Goal: Information Seeking & Learning: Learn about a topic

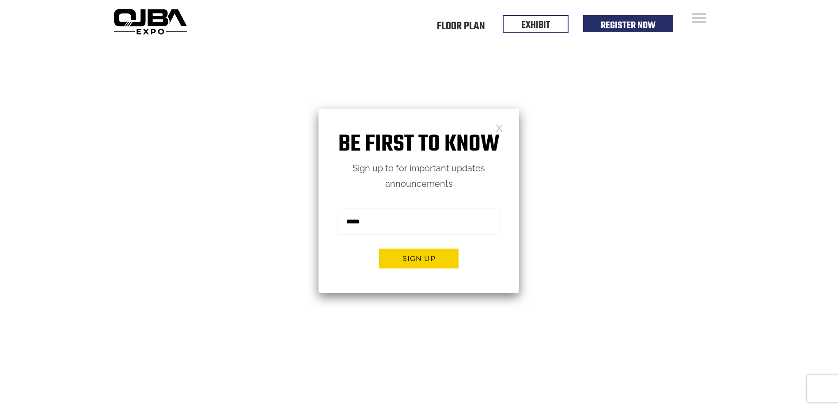
click at [495, 131] on h1 "Be first to know" at bounding box center [419, 145] width 201 height 28
click at [500, 131] on link at bounding box center [500, 128] width 8 height 8
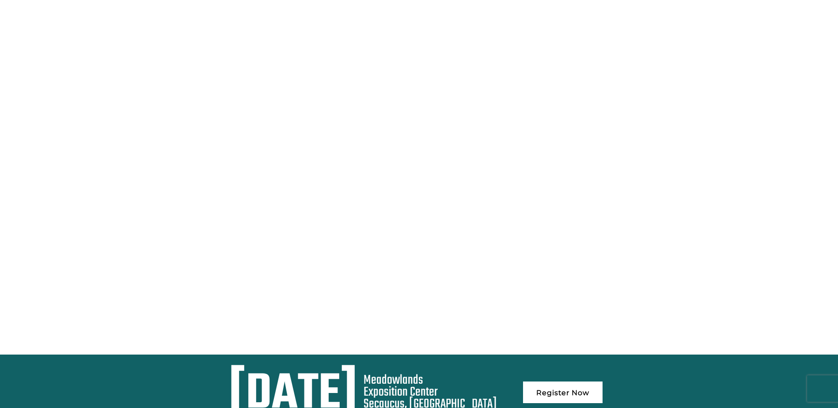
scroll to position [68, 0]
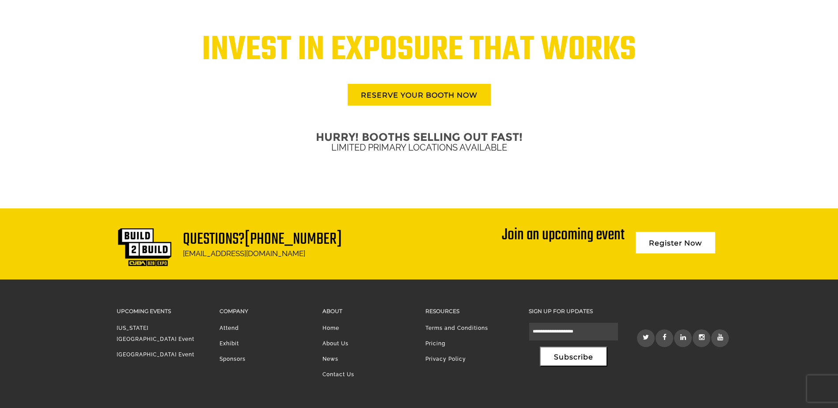
scroll to position [2135, 0]
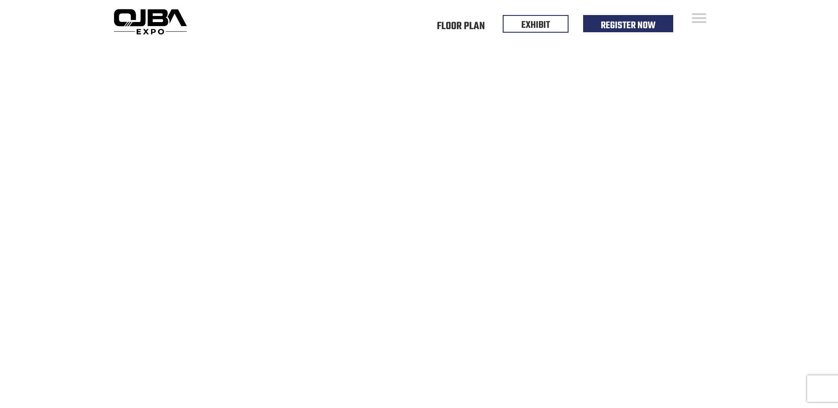
scroll to position [68, 0]
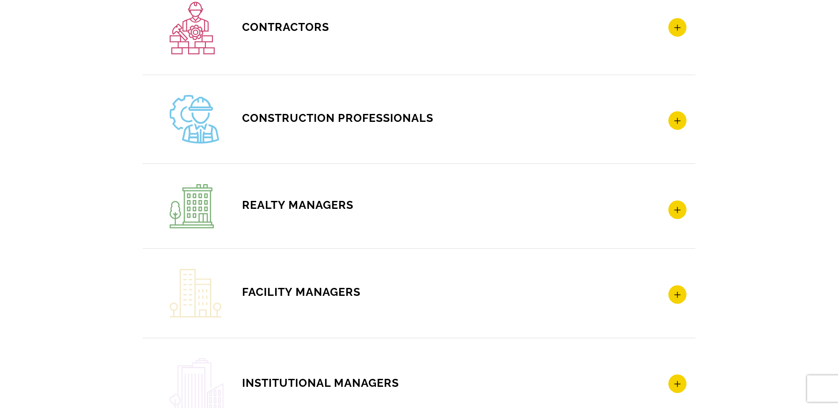
scroll to position [1414, 0]
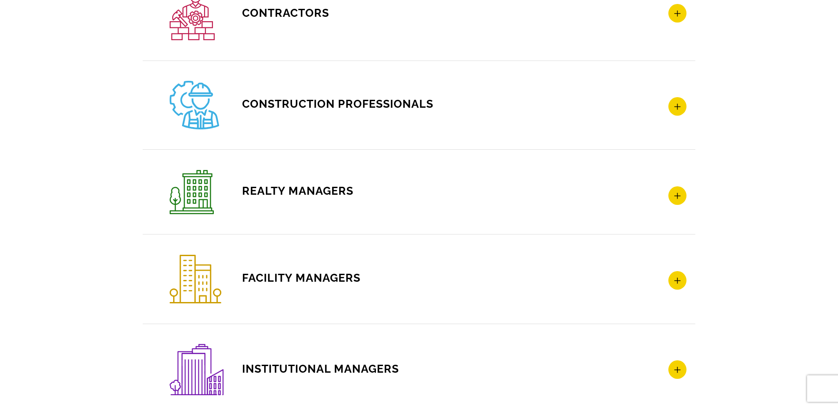
click at [362, 107] on span "CONSTRUCTION PROFESSIONALS" at bounding box center [302, 103] width 264 height 13
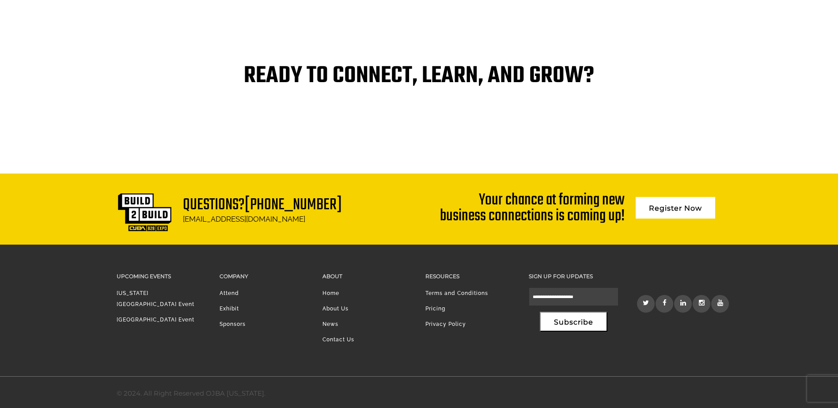
scroll to position [1832, 0]
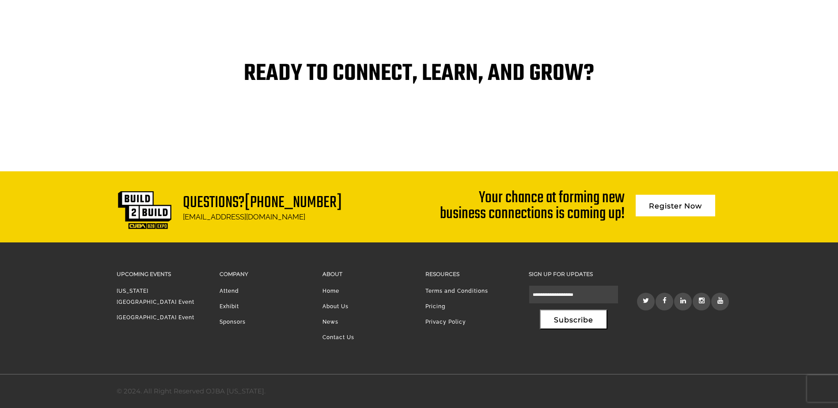
click at [325, 276] on h3 "About" at bounding box center [367, 274] width 90 height 10
click at [330, 291] on li "Home" at bounding box center [367, 293] width 90 height 15
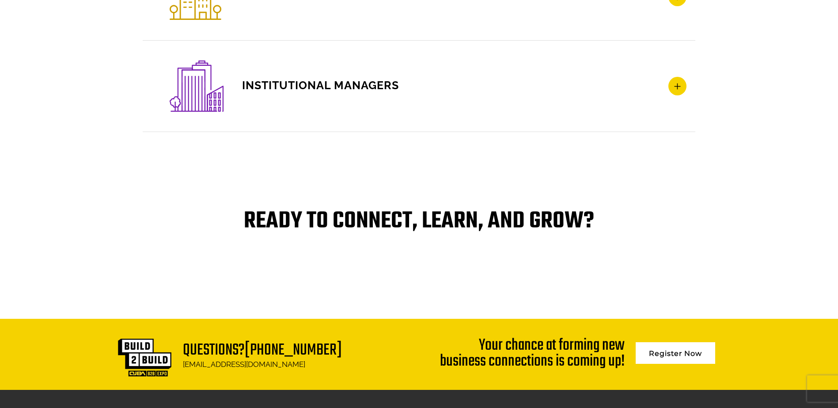
scroll to position [1655, 0]
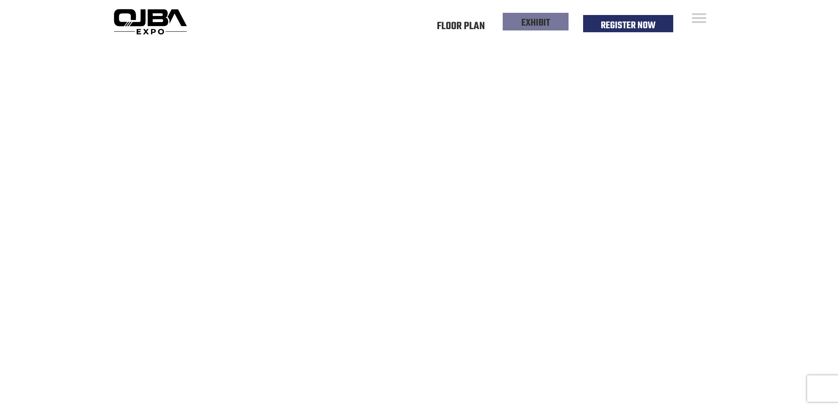
click at [544, 21] on link "EXHIBIT" at bounding box center [535, 22] width 29 height 15
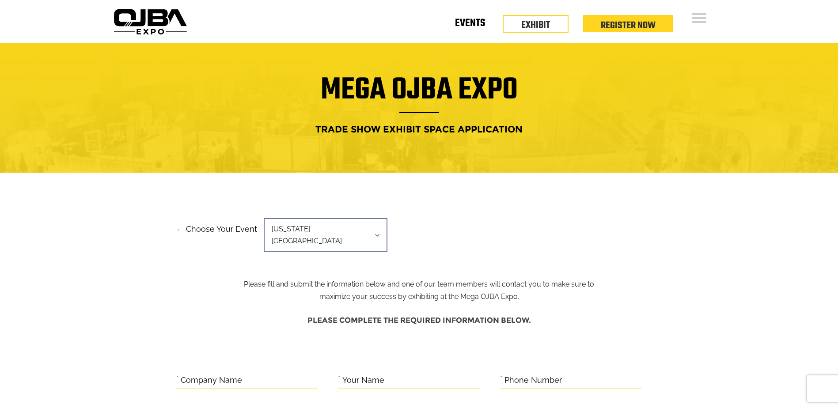
click at [479, 27] on link "Events" at bounding box center [470, 24] width 30 height 3
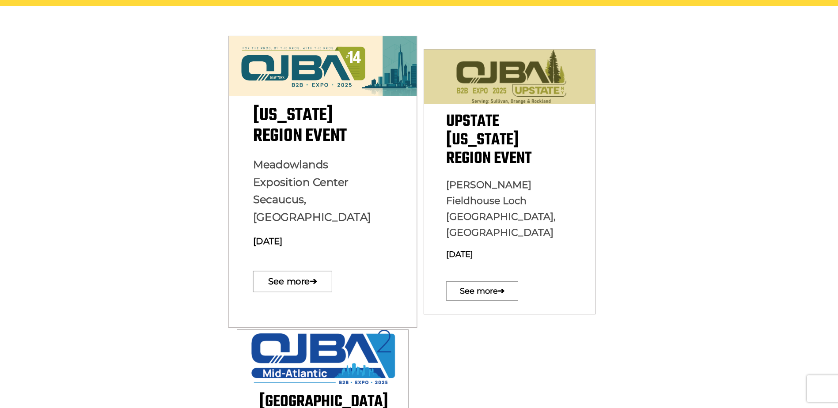
scroll to position [193, 0]
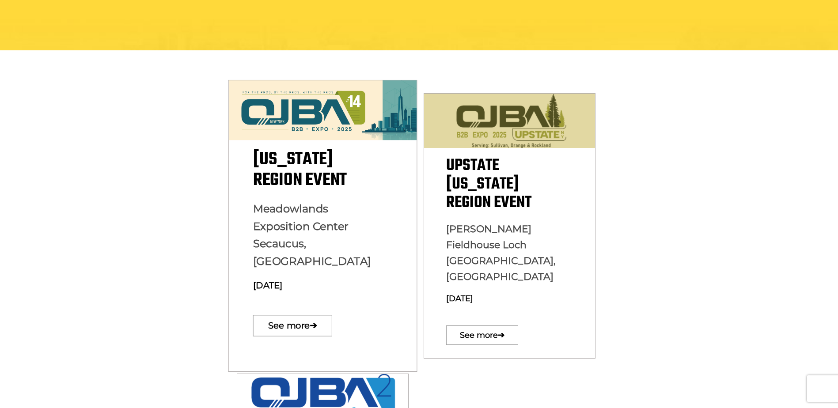
click at [331, 139] on img at bounding box center [322, 110] width 188 height 60
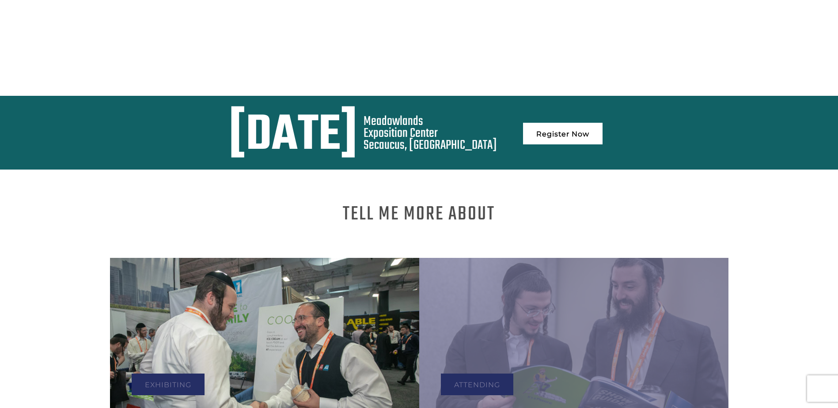
scroll to position [398, 0]
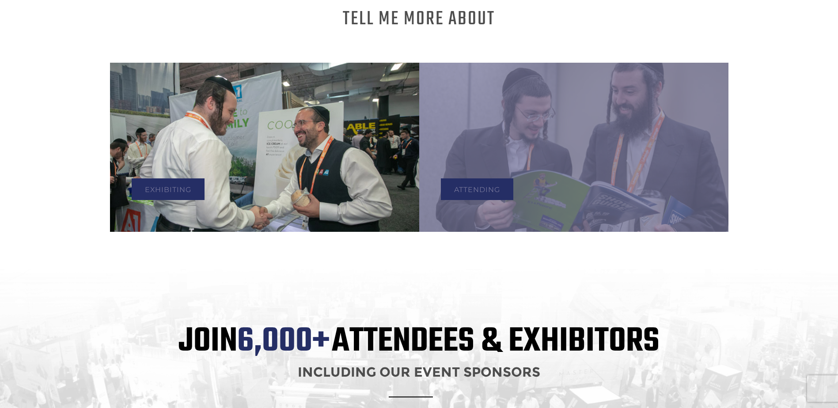
scroll to position [574, 0]
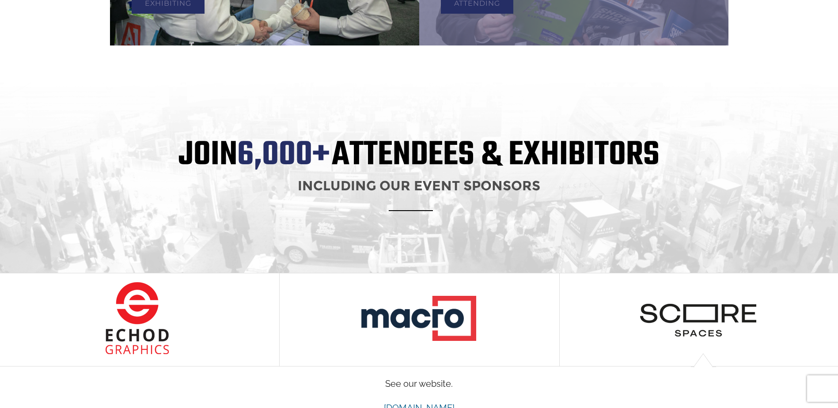
scroll to position [751, 0]
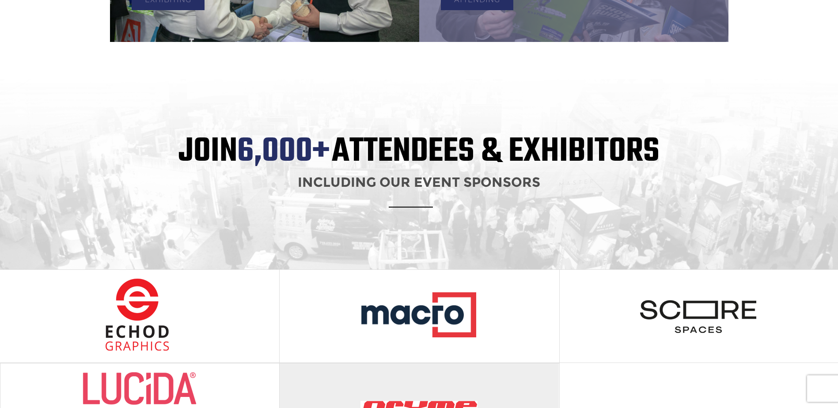
click at [423, 372] on img at bounding box center [419, 408] width 118 height 73
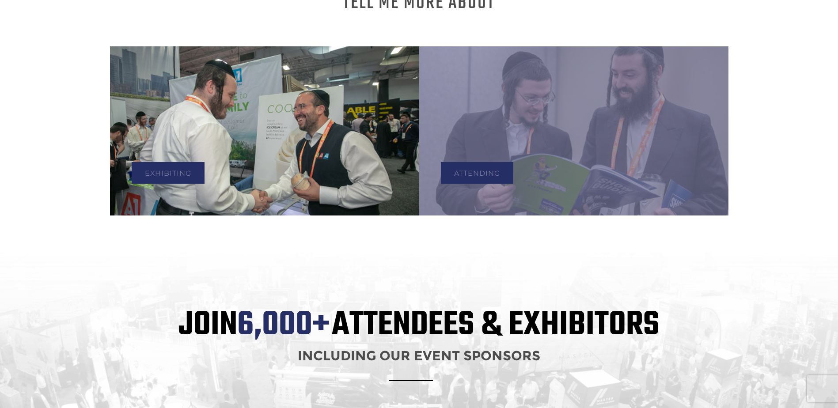
scroll to position [574, 0]
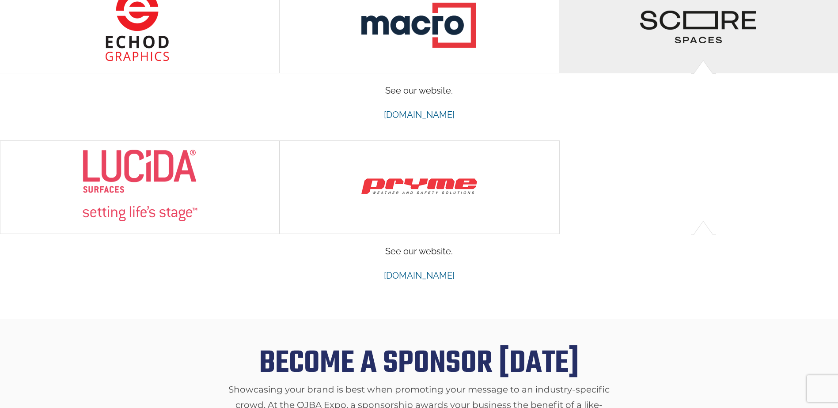
scroll to position [1060, 0]
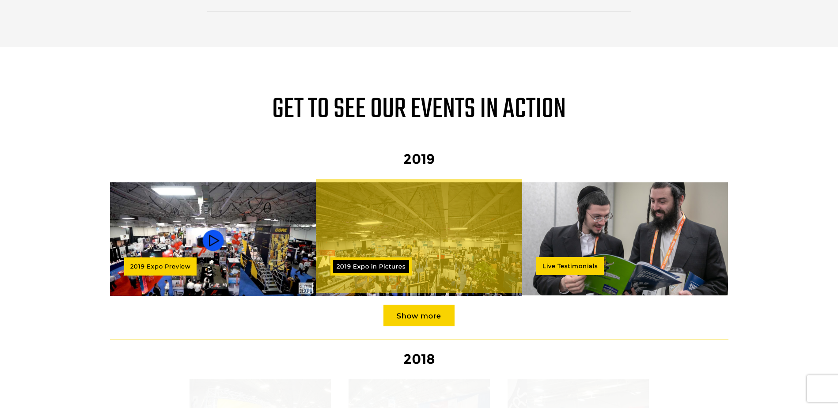
scroll to position [751, 0]
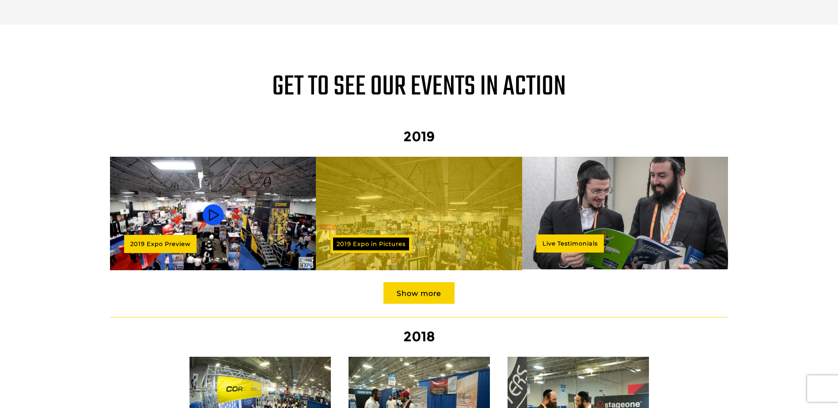
click at [362, 235] on link "2019 Expo in Pictures" at bounding box center [370, 244] width 81 height 18
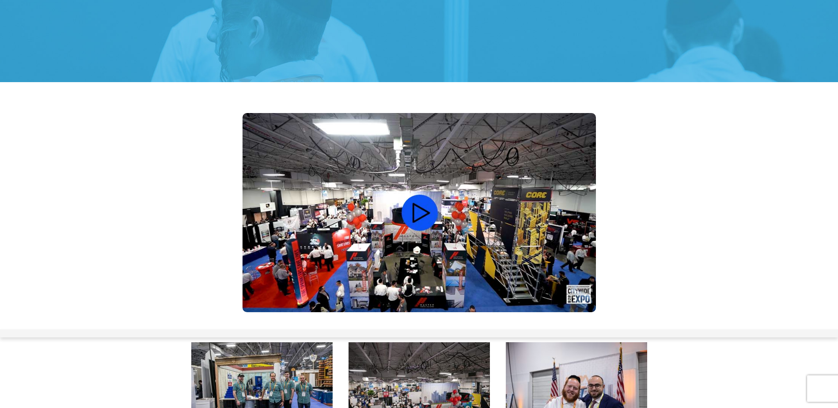
scroll to position [177, 0]
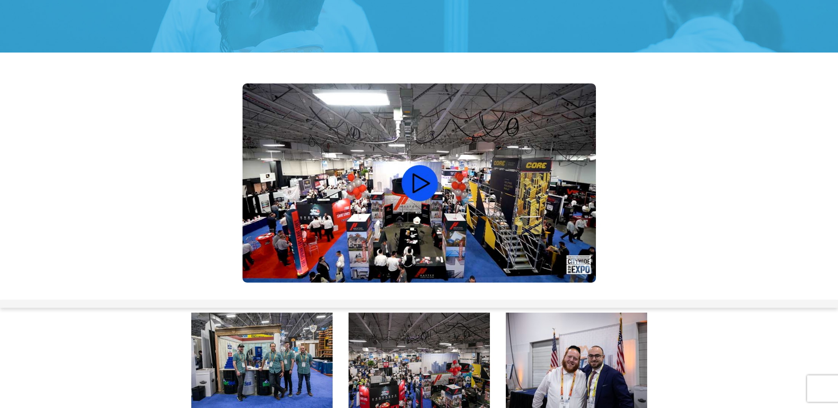
click at [411, 191] on video at bounding box center [419, 182] width 353 height 199
click at [421, 186] on video at bounding box center [419, 182] width 353 height 199
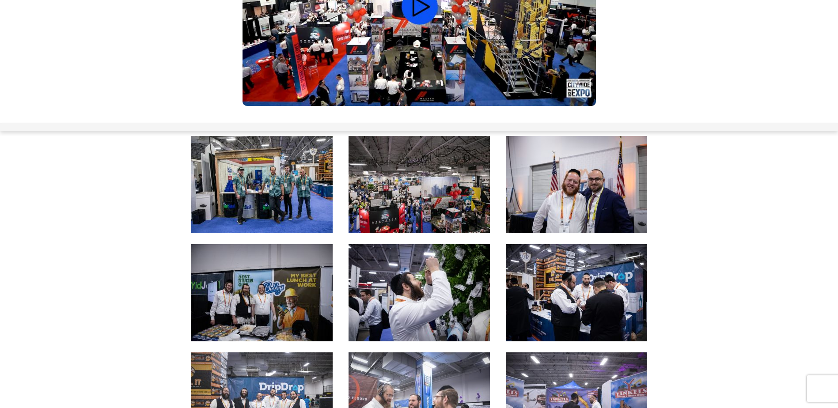
scroll to position [0, 0]
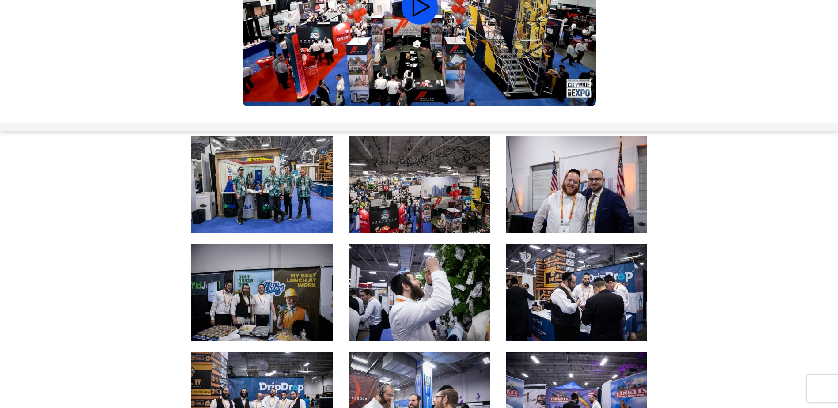
click at [288, 198] on img at bounding box center [261, 184] width 141 height 97
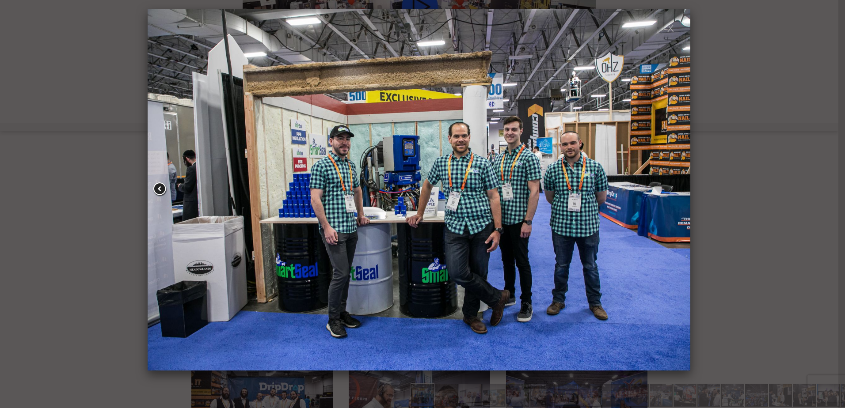
click at [161, 187] on span at bounding box center [160, 189] width 16 height 15
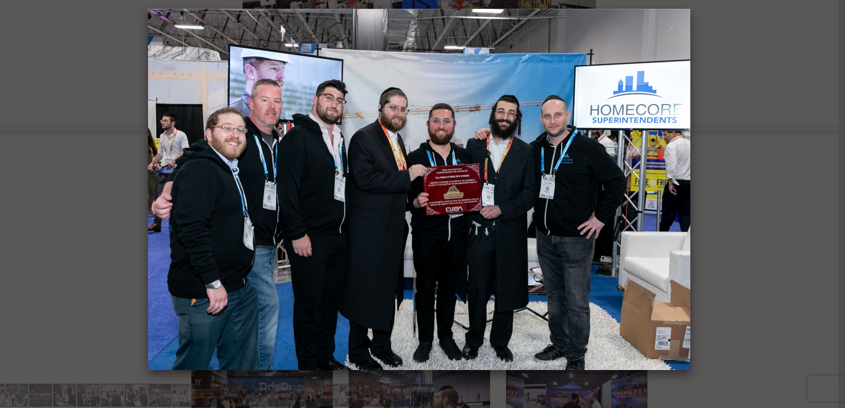
click at [161, 187] on span at bounding box center [160, 189] width 16 height 15
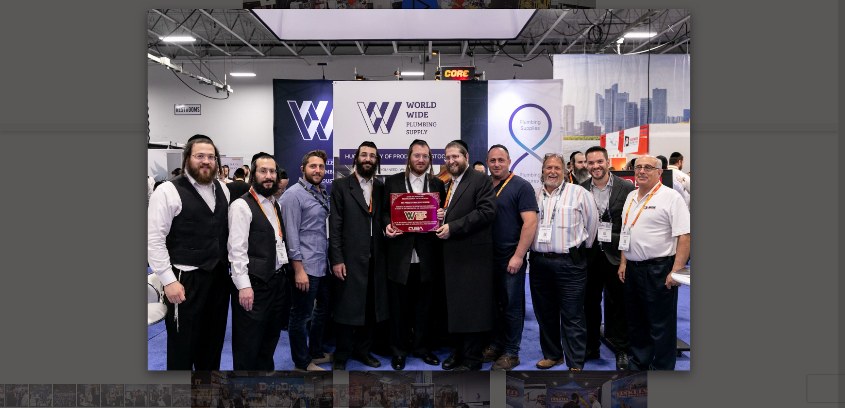
click at [161, 187] on span at bounding box center [160, 189] width 16 height 15
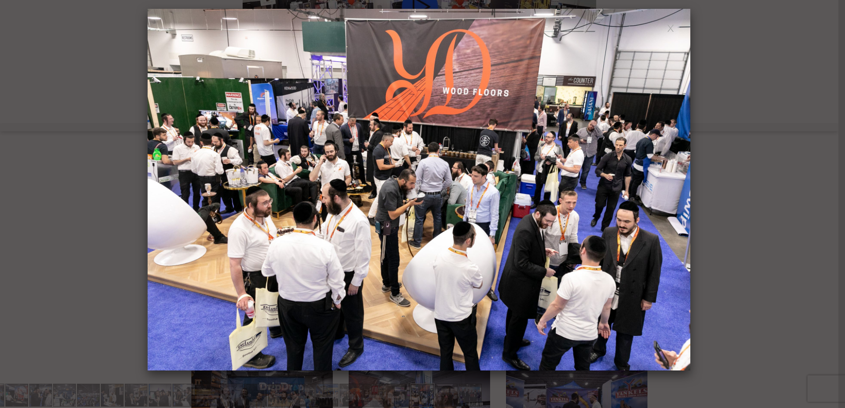
click at [161, 187] on span at bounding box center [160, 189] width 16 height 15
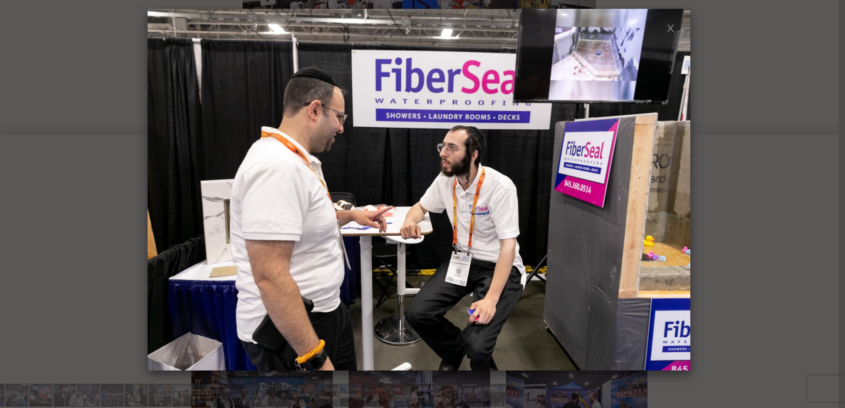
click at [161, 187] on span at bounding box center [160, 189] width 16 height 15
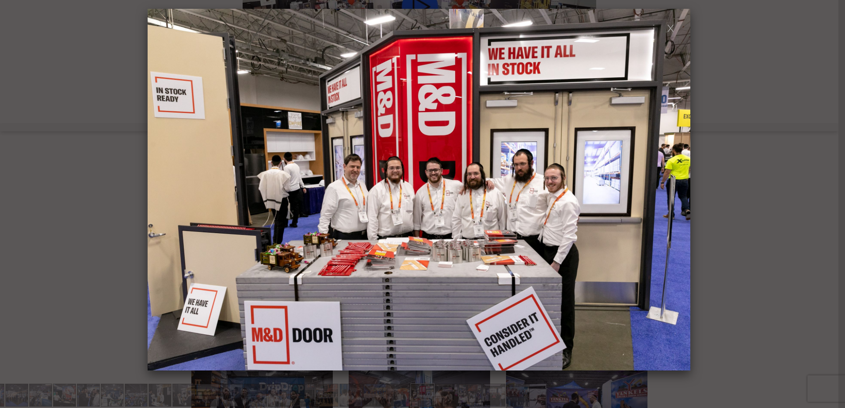
click at [161, 187] on span at bounding box center [160, 189] width 16 height 15
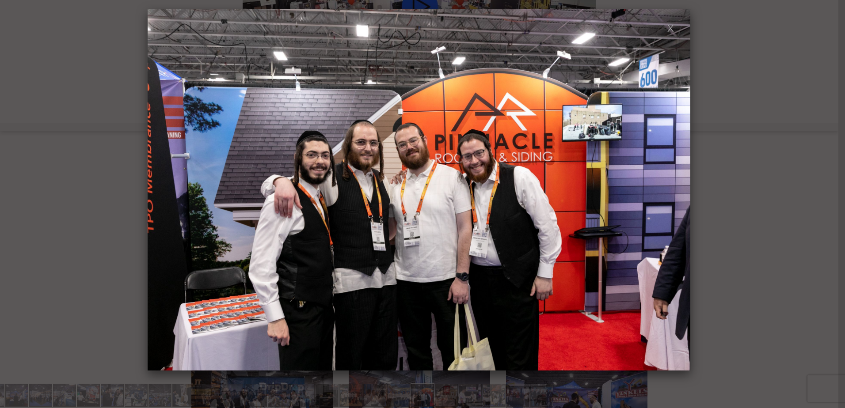
click at [161, 187] on span at bounding box center [160, 189] width 16 height 15
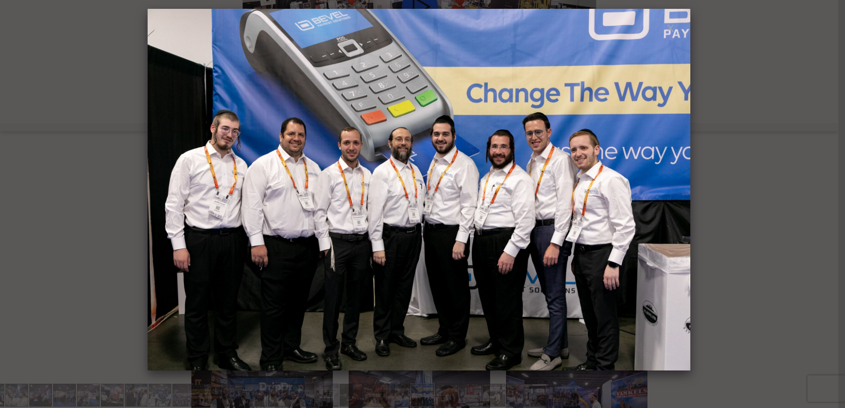
click at [161, 187] on span at bounding box center [160, 189] width 16 height 15
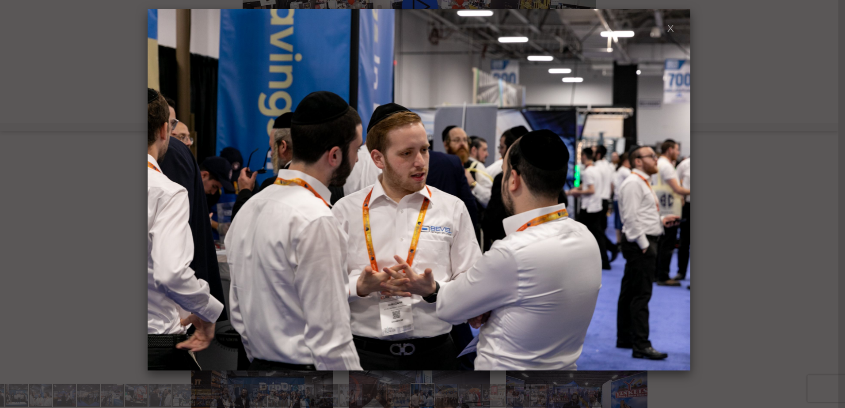
click at [161, 187] on span at bounding box center [160, 189] width 16 height 15
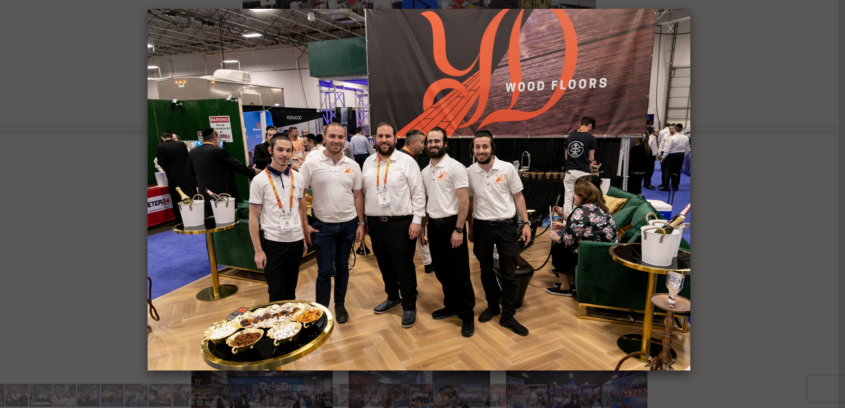
click at [161, 187] on span at bounding box center [160, 189] width 16 height 15
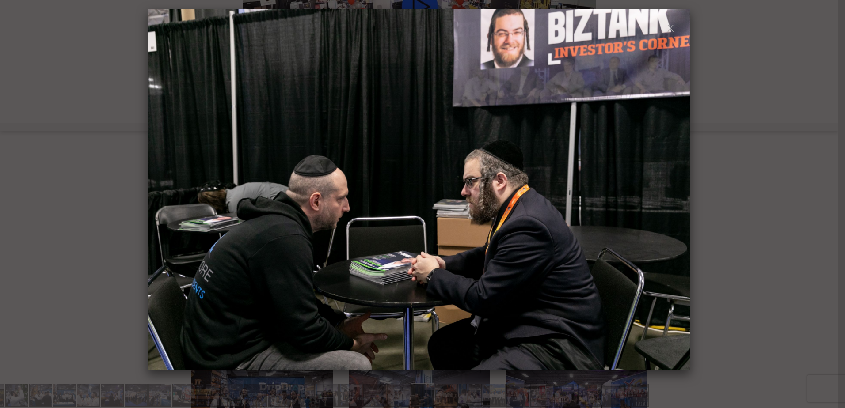
click at [161, 187] on span at bounding box center [160, 189] width 16 height 15
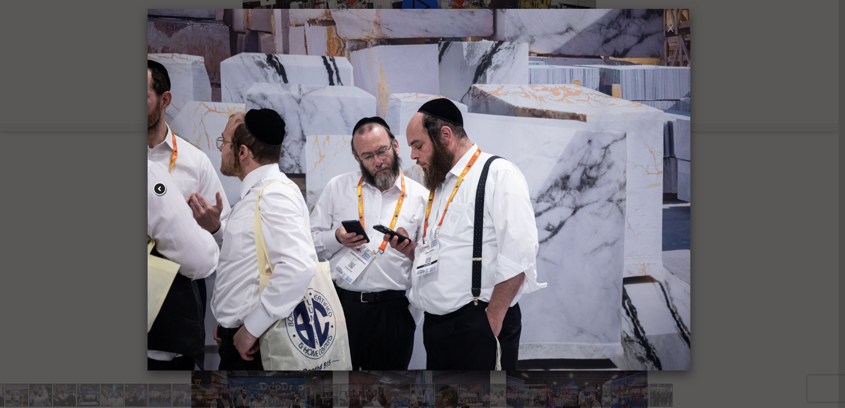
click at [160, 187] on span at bounding box center [160, 189] width 16 height 15
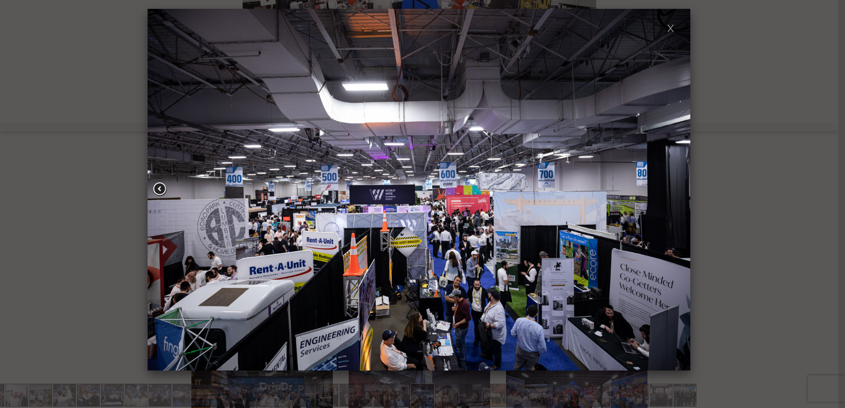
click at [160, 188] on span at bounding box center [160, 189] width 16 height 15
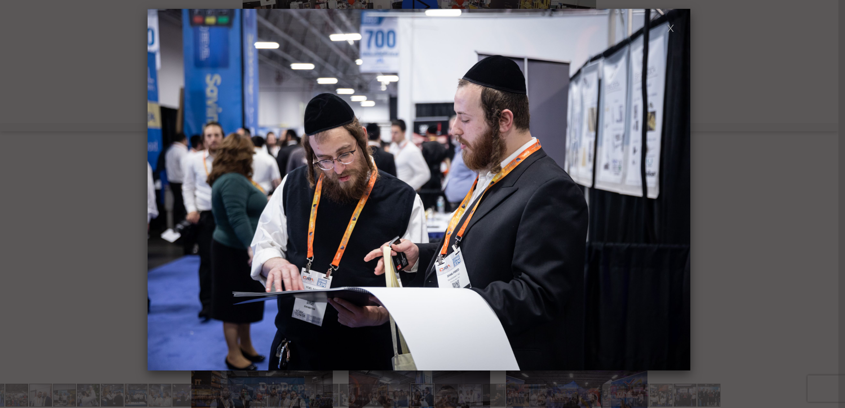
click at [160, 188] on span at bounding box center [160, 189] width 16 height 15
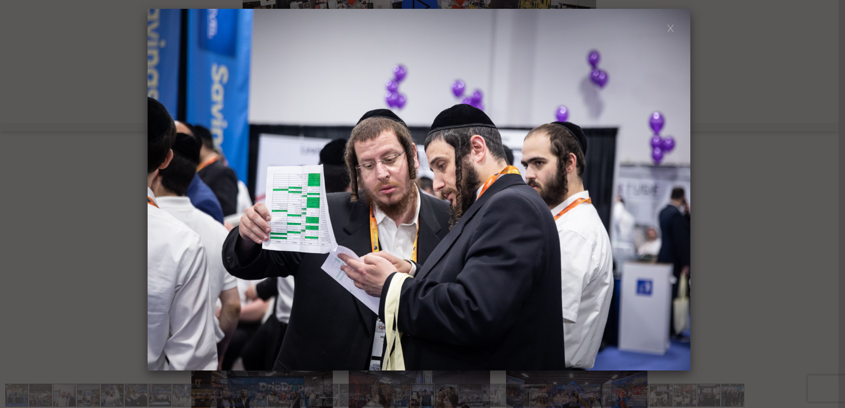
click at [160, 188] on span at bounding box center [160, 189] width 16 height 15
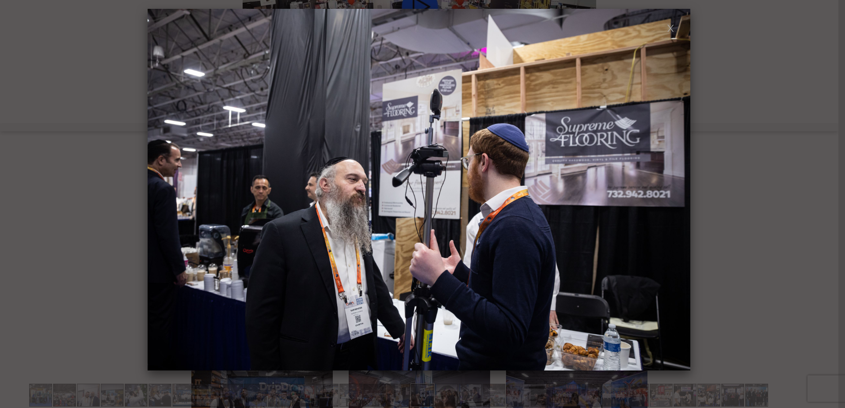
click at [160, 188] on span at bounding box center [160, 189] width 16 height 15
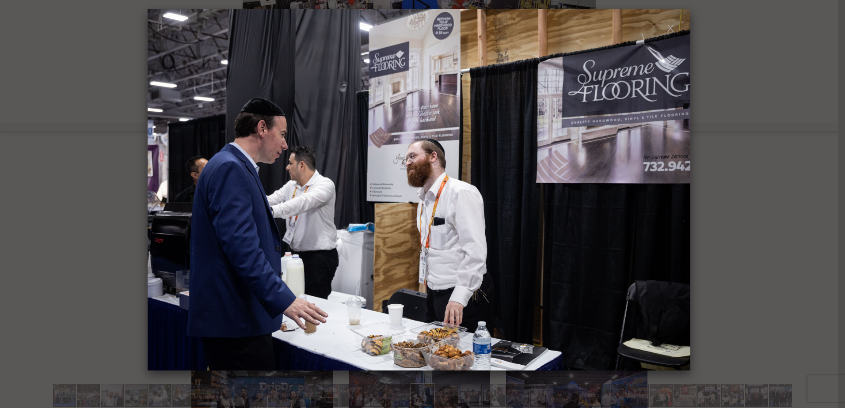
click at [160, 188] on span at bounding box center [160, 189] width 16 height 15
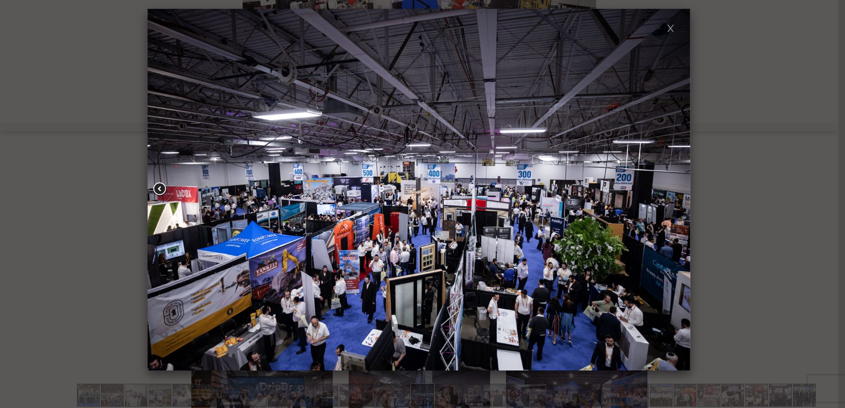
click at [157, 188] on span at bounding box center [160, 189] width 16 height 15
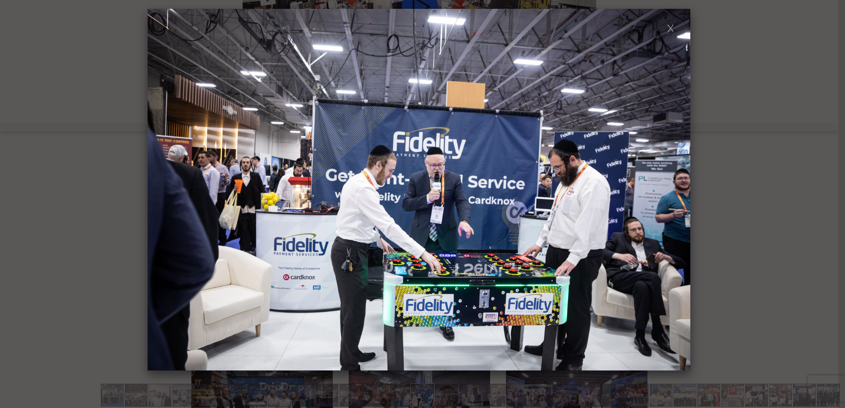
click at [157, 189] on span at bounding box center [160, 189] width 16 height 15
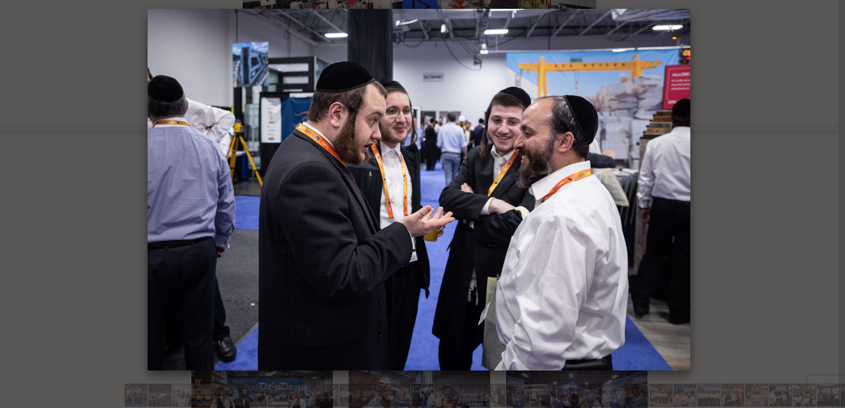
click at [157, 189] on span at bounding box center [160, 189] width 16 height 15
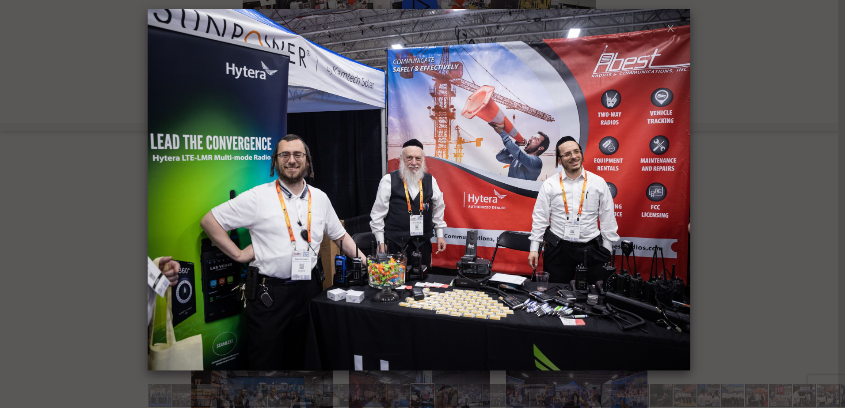
click at [157, 189] on span at bounding box center [160, 189] width 16 height 15
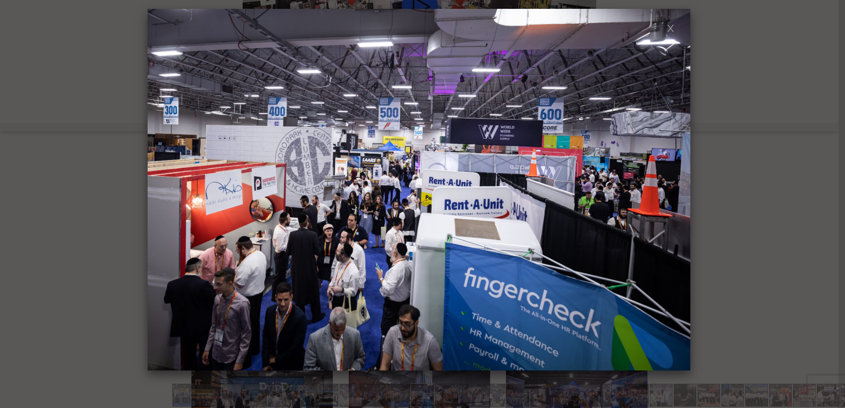
click at [157, 189] on span at bounding box center [160, 189] width 16 height 15
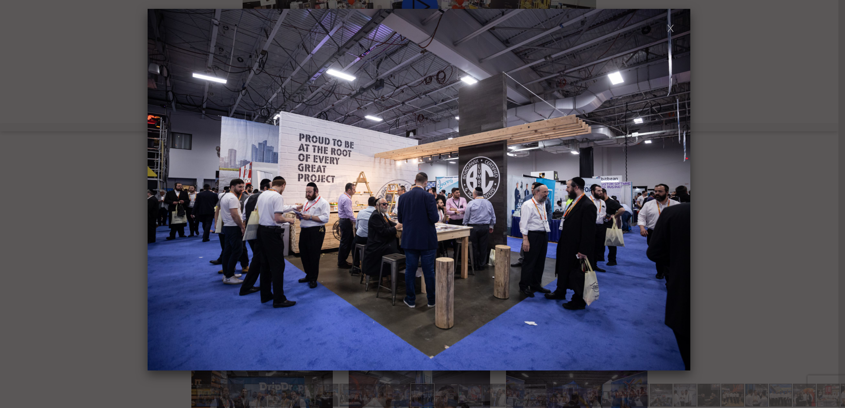
click at [157, 189] on span at bounding box center [160, 189] width 16 height 15
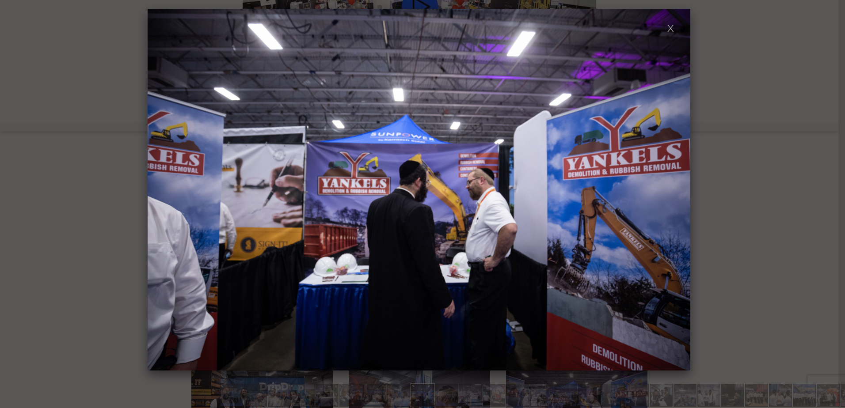
click at [157, 189] on span at bounding box center [160, 189] width 16 height 15
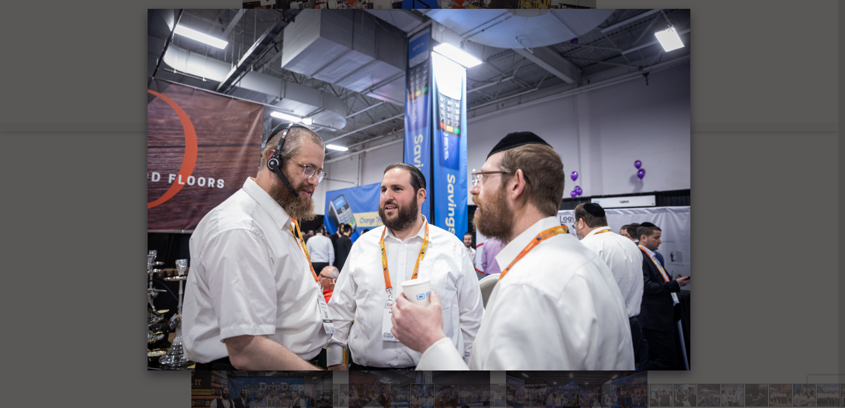
click at [157, 189] on span at bounding box center [160, 189] width 16 height 15
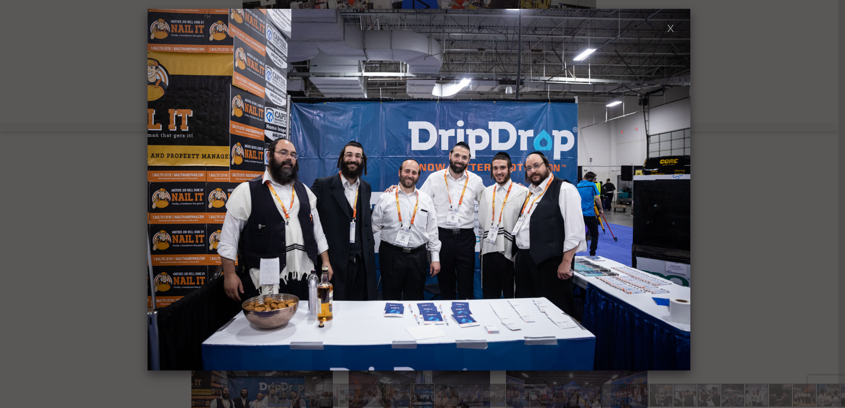
click at [157, 189] on span at bounding box center [160, 189] width 16 height 15
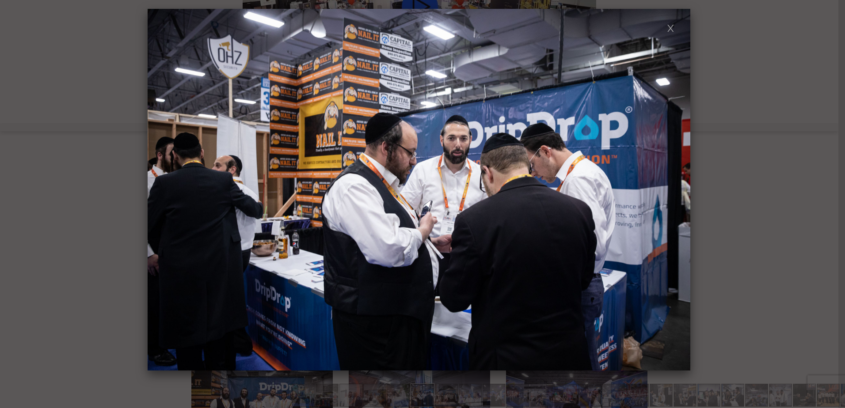
click at [157, 189] on span at bounding box center [160, 189] width 16 height 15
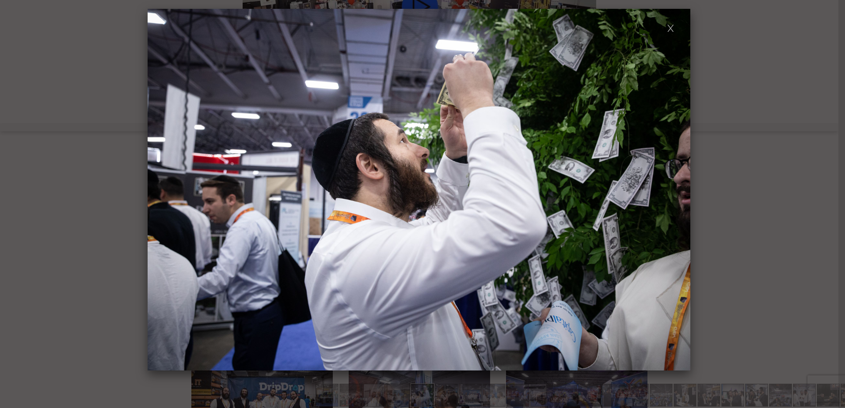
click at [157, 189] on span at bounding box center [160, 189] width 16 height 15
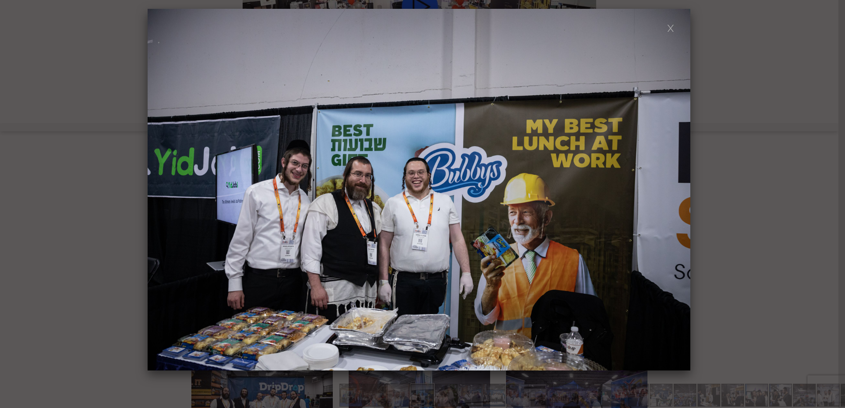
click at [157, 189] on span at bounding box center [160, 189] width 16 height 15
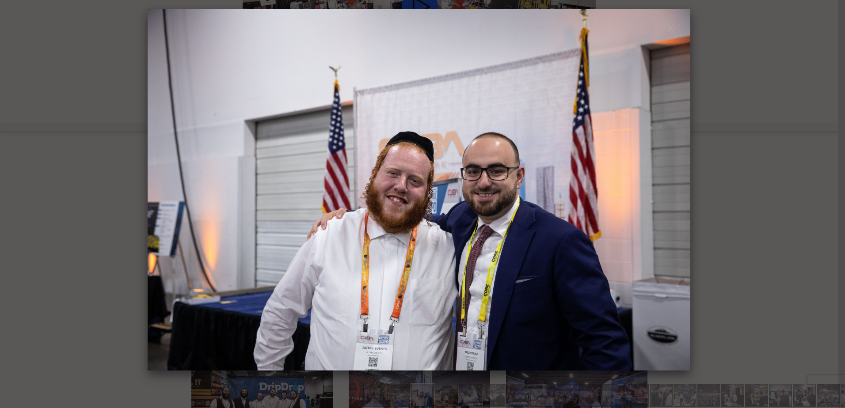
click at [157, 189] on span at bounding box center [160, 189] width 16 height 15
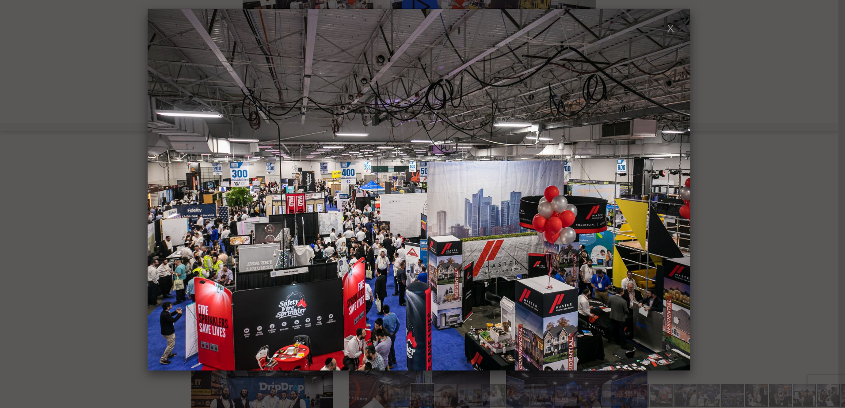
click at [157, 189] on span at bounding box center [160, 189] width 16 height 15
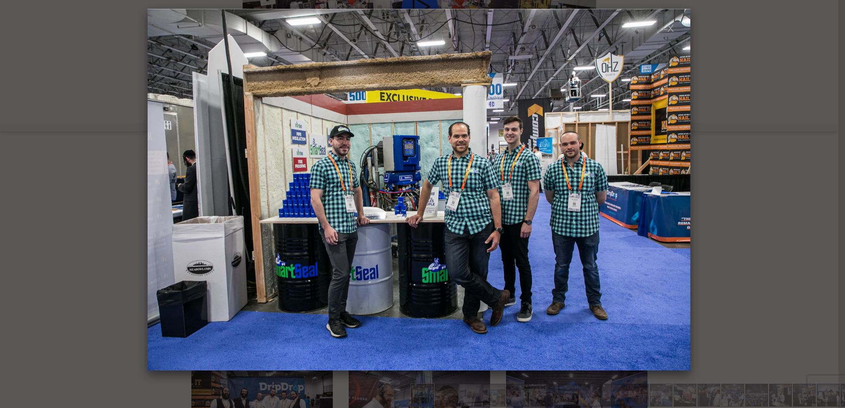
click at [157, 189] on span at bounding box center [160, 189] width 16 height 15
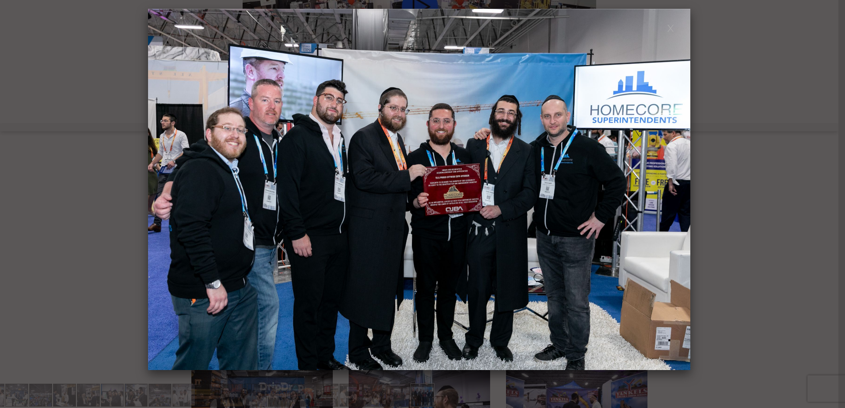
click at [157, 189] on span at bounding box center [160, 189] width 16 height 15
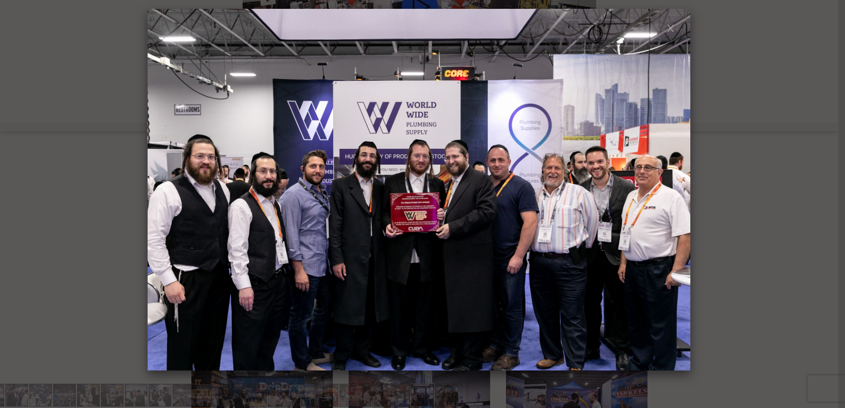
click at [157, 189] on span at bounding box center [160, 189] width 16 height 15
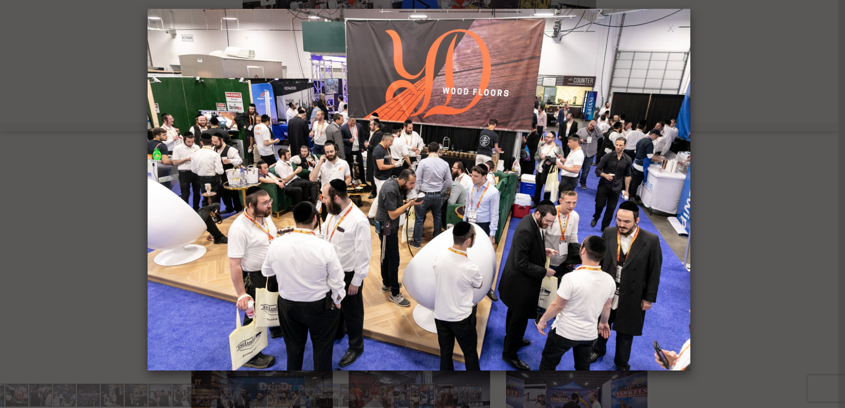
click at [157, 189] on span at bounding box center [160, 189] width 16 height 15
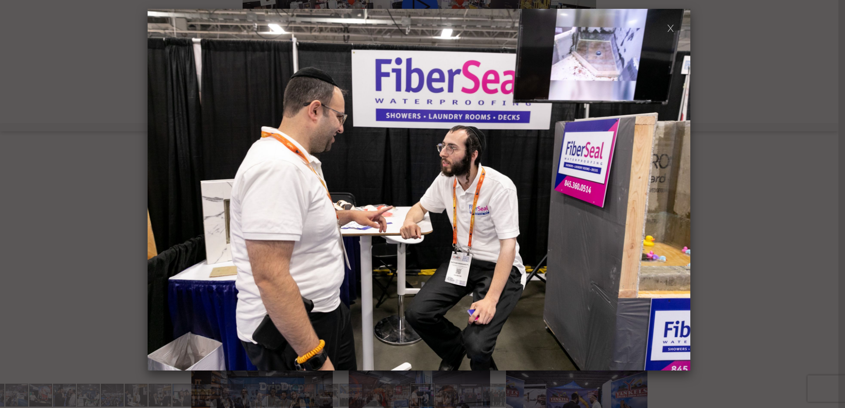
click at [157, 189] on span at bounding box center [160, 189] width 16 height 15
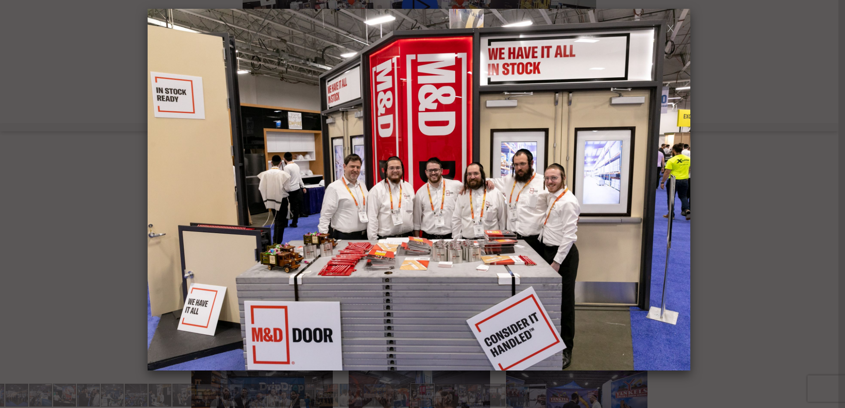
click at [157, 189] on span at bounding box center [160, 189] width 16 height 15
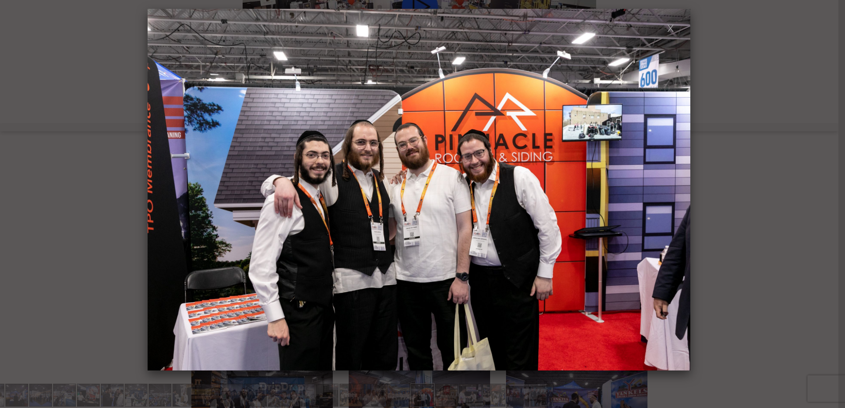
click at [157, 189] on span at bounding box center [160, 189] width 16 height 15
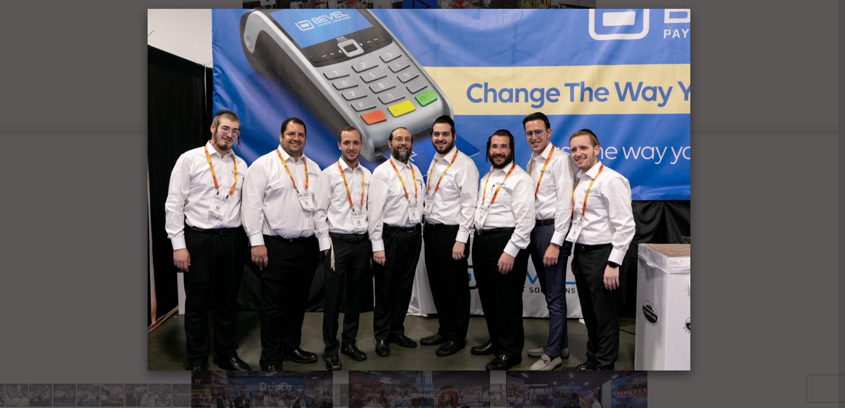
click at [669, 31] on link at bounding box center [671, 28] width 8 height 8
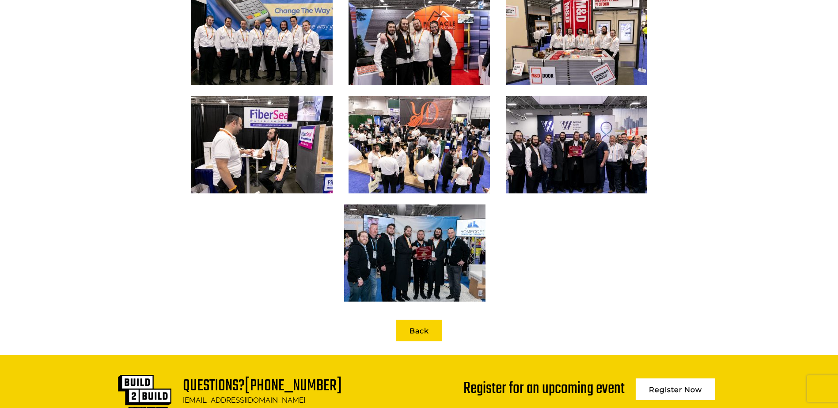
scroll to position [1369, 0]
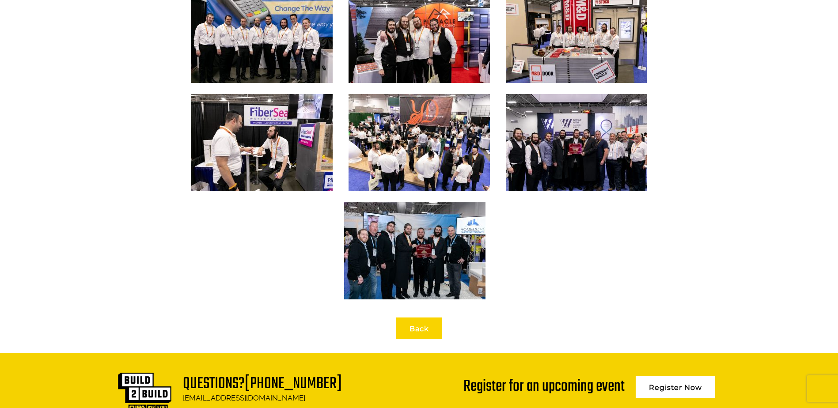
click at [415, 326] on link "Back" at bounding box center [419, 329] width 46 height 22
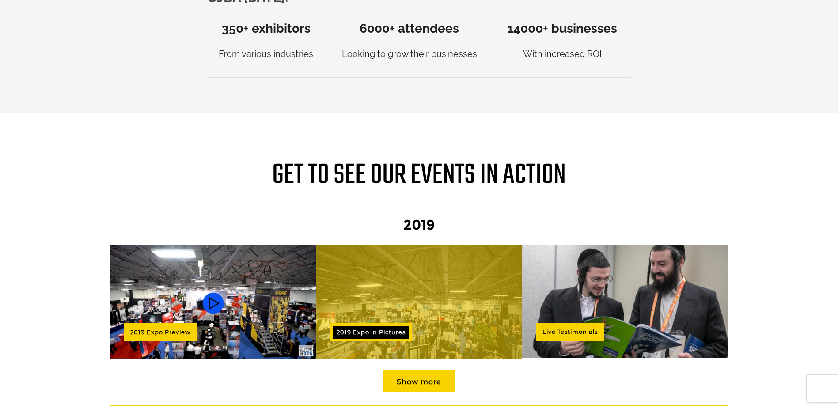
scroll to position [707, 0]
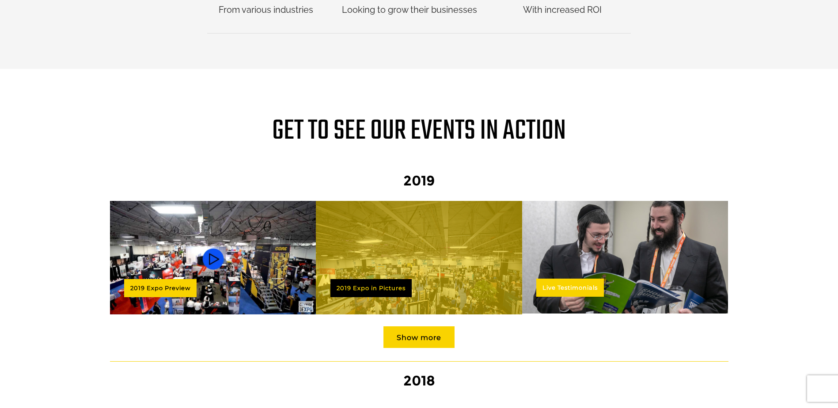
click at [548, 279] on link "Live Testimonials" at bounding box center [570, 288] width 68 height 18
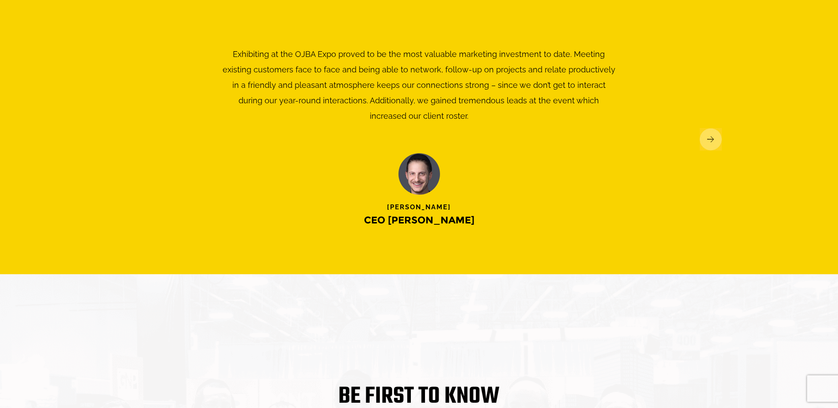
scroll to position [1646, 0]
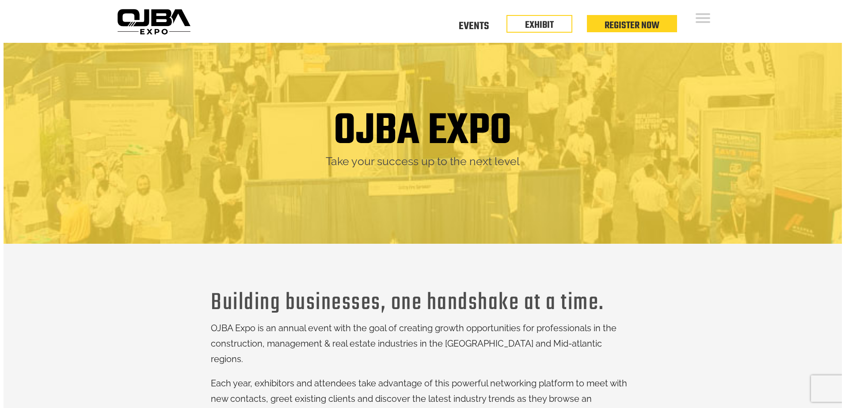
scroll to position [707, 0]
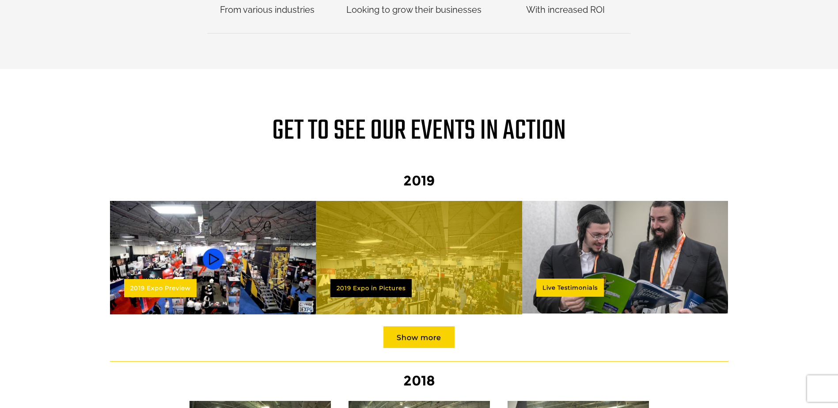
click at [139, 279] on link "2019 Expo Preview" at bounding box center [160, 288] width 72 height 18
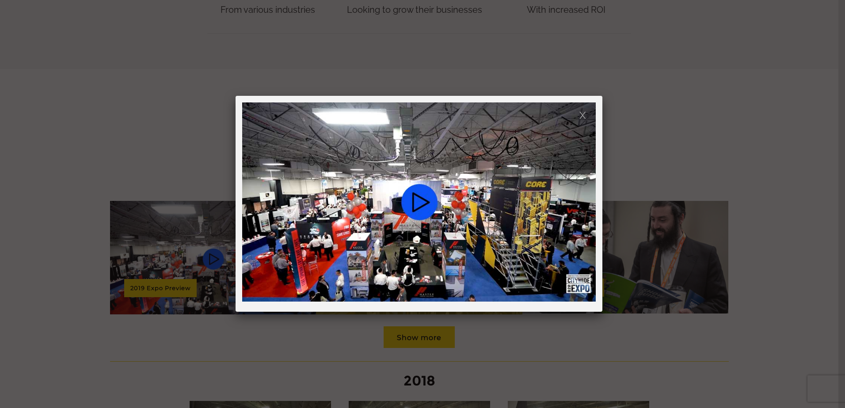
click at [424, 206] on video at bounding box center [418, 201] width 353 height 199
click at [420, 201] on video at bounding box center [418, 201] width 353 height 199
drag, startPoint x: 421, startPoint y: 202, endPoint x: 424, endPoint y: 245, distance: 42.5
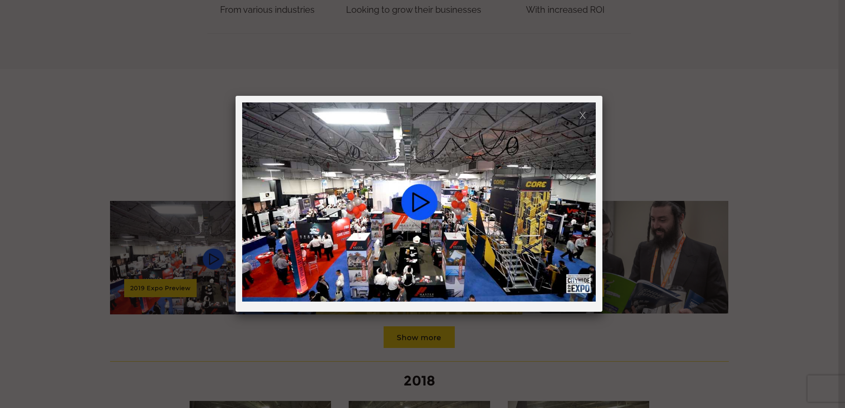
click at [424, 245] on video at bounding box center [418, 201] width 353 height 199
drag, startPoint x: 362, startPoint y: 225, endPoint x: 433, endPoint y: 182, distance: 82.7
click at [433, 182] on video at bounding box center [418, 201] width 353 height 199
click at [353, 234] on video at bounding box center [418, 201] width 353 height 199
click at [410, 209] on video at bounding box center [418, 201] width 353 height 199
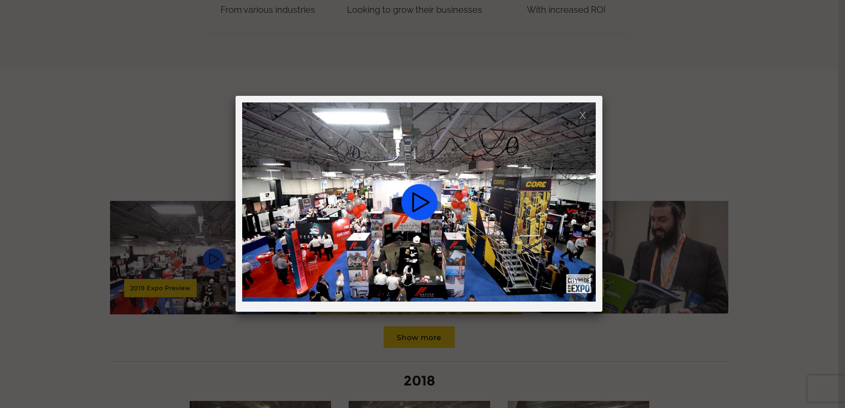
click at [410, 209] on video at bounding box center [418, 201] width 353 height 199
click at [585, 118] on link at bounding box center [583, 115] width 8 height 8
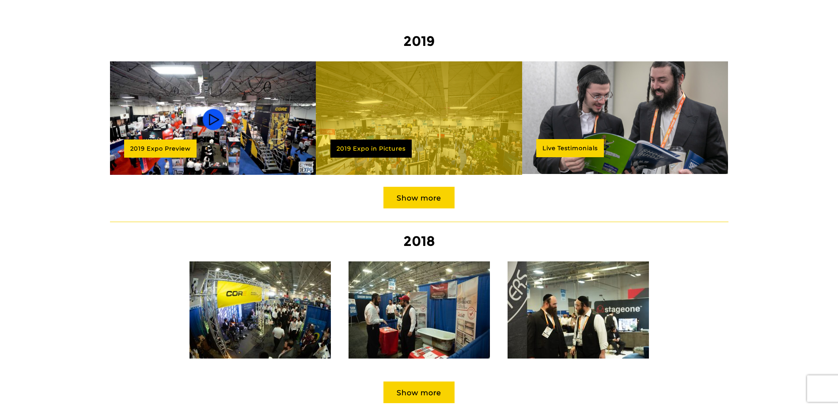
scroll to position [839, 0]
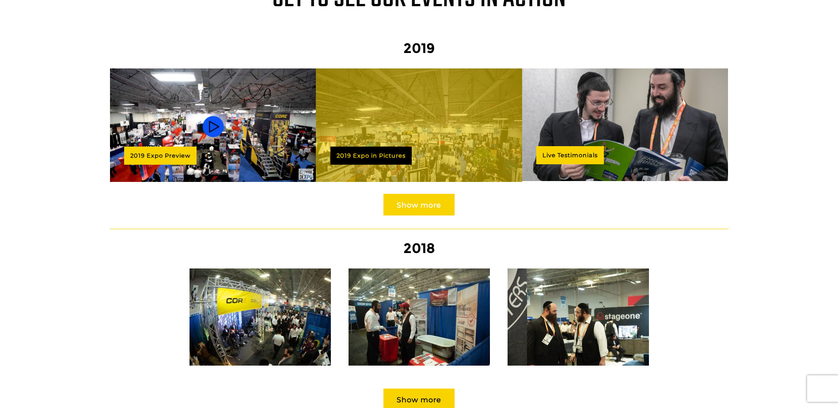
click at [431, 196] on link "Show more" at bounding box center [418, 205] width 71 height 22
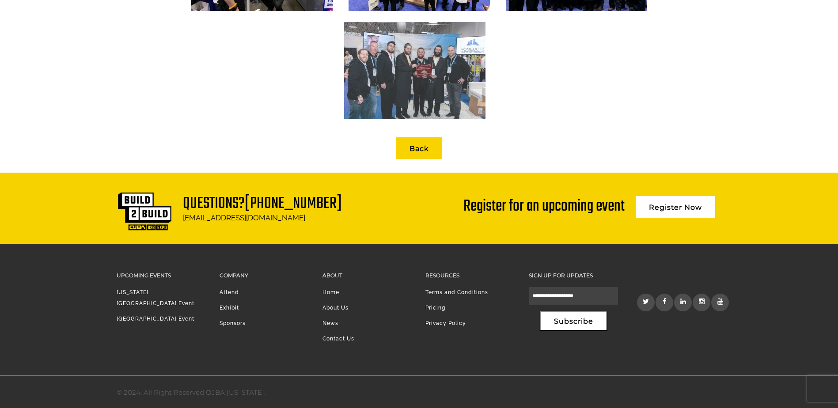
scroll to position [1551, 0]
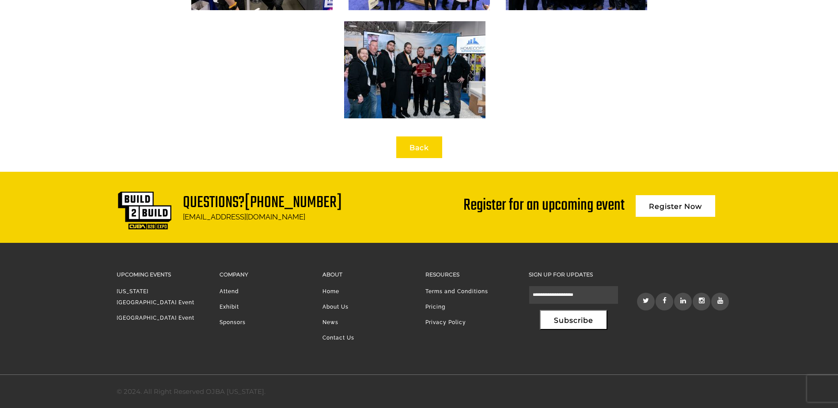
click at [427, 150] on link "Back" at bounding box center [419, 148] width 46 height 22
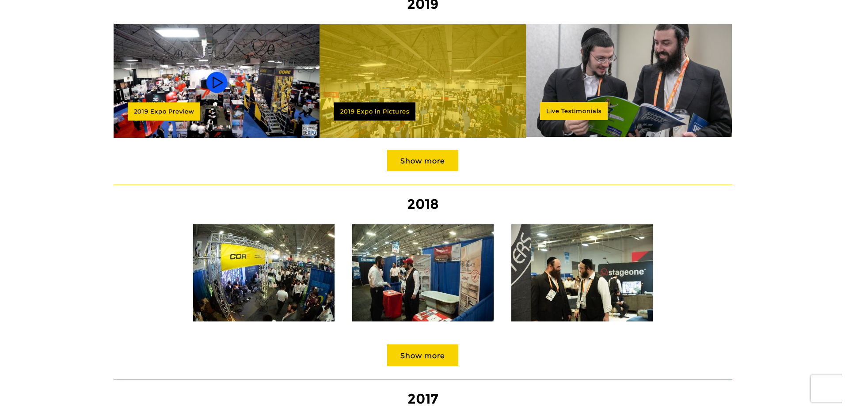
scroll to position [928, 0]
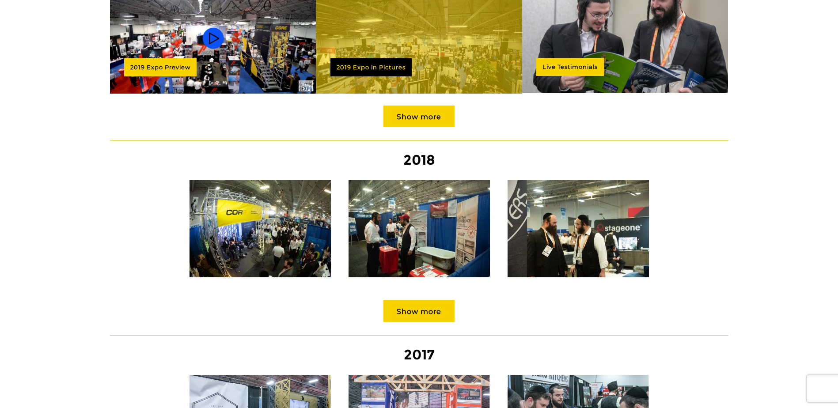
click at [316, 229] on img at bounding box center [260, 228] width 141 height 97
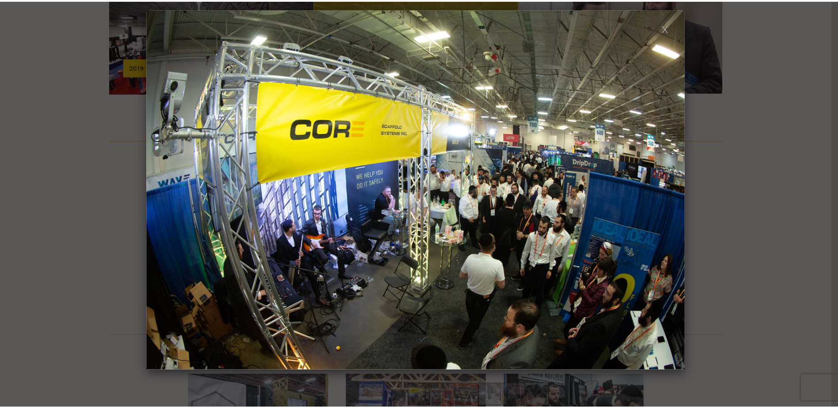
scroll to position [0, 0]
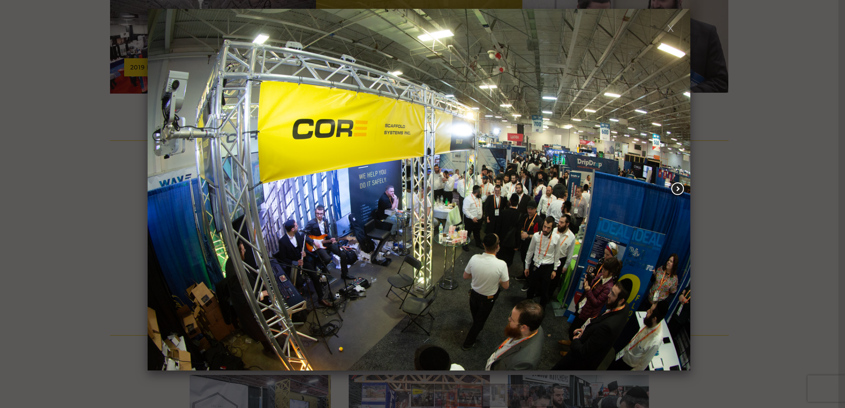
click at [677, 189] on span at bounding box center [678, 189] width 16 height 15
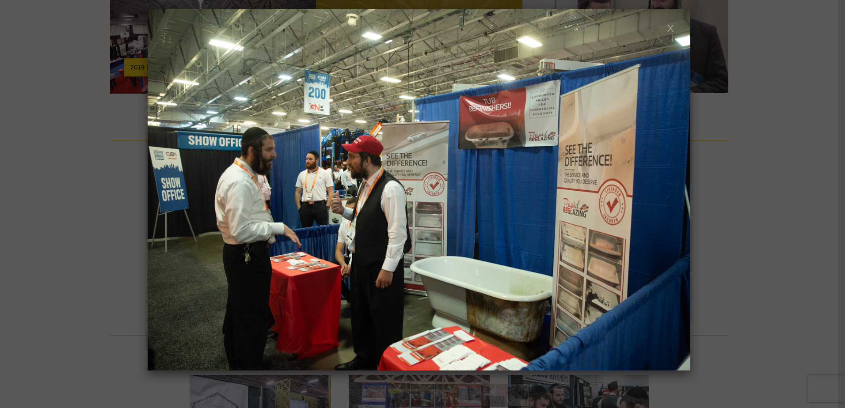
click at [677, 189] on span at bounding box center [678, 189] width 16 height 15
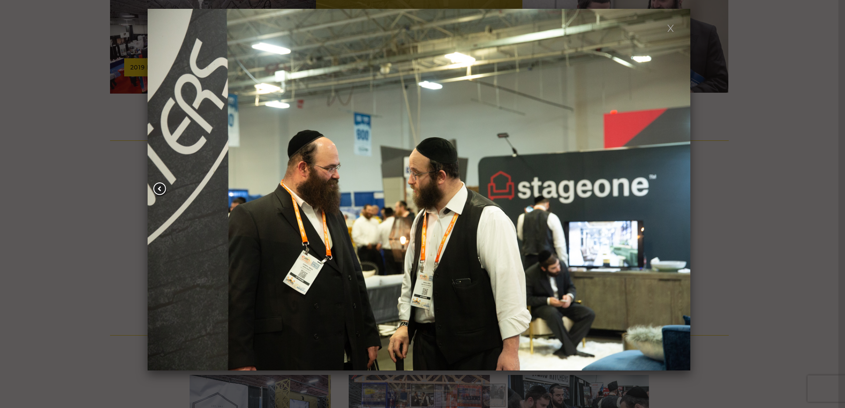
click at [161, 190] on span at bounding box center [160, 189] width 16 height 15
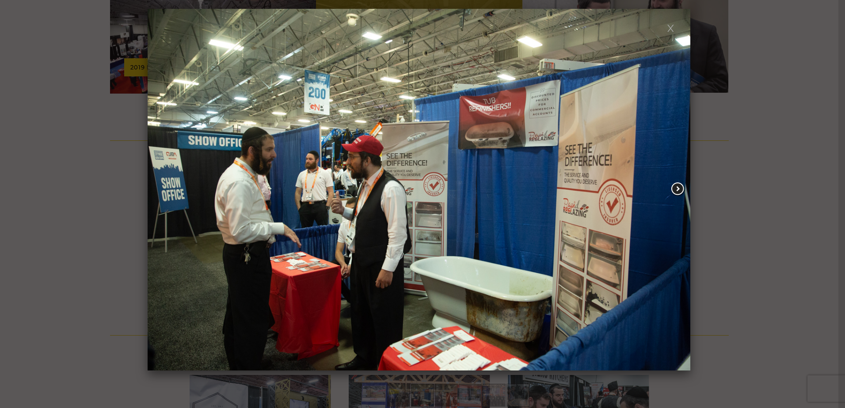
click at [677, 190] on span at bounding box center [678, 189] width 16 height 15
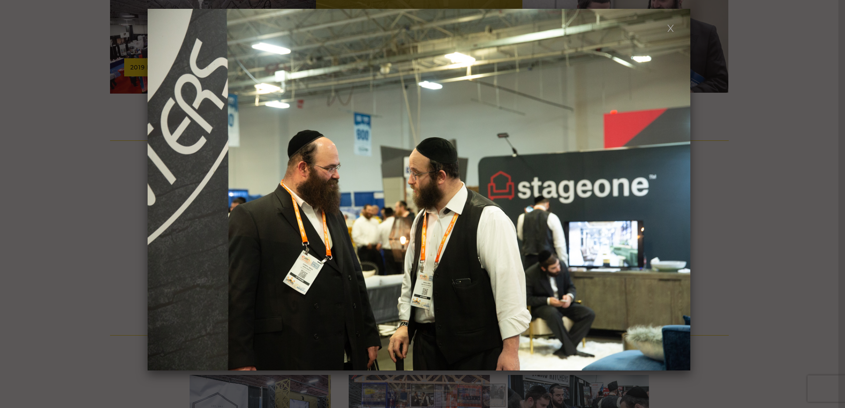
click at [677, 190] on span at bounding box center [678, 189] width 16 height 15
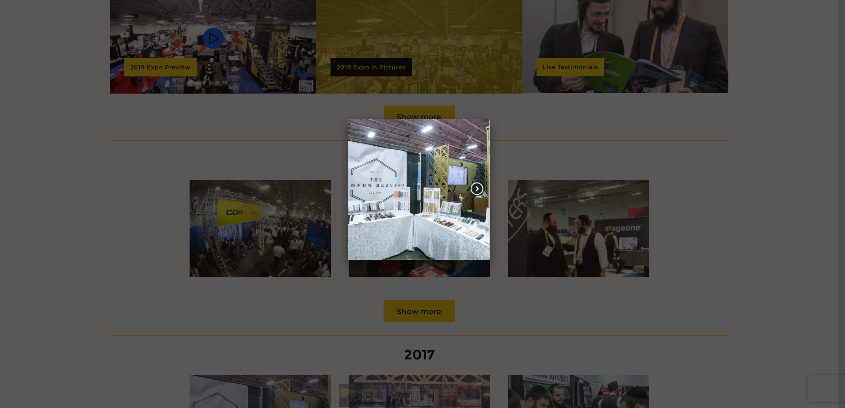
click at [477, 184] on span at bounding box center [477, 189] width 16 height 15
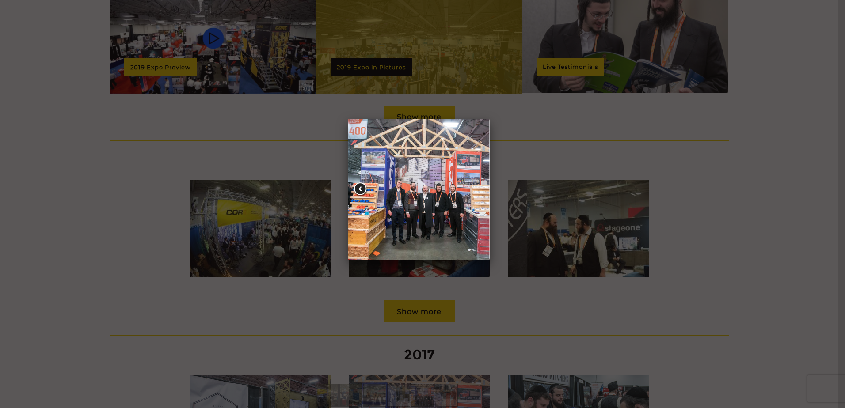
click at [402, 187] on link at bounding box center [376, 189] width 57 height 85
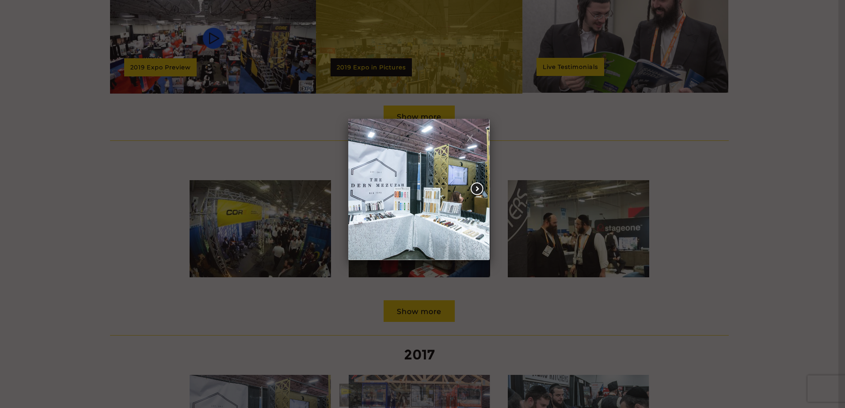
click at [477, 189] on span at bounding box center [477, 189] width 16 height 15
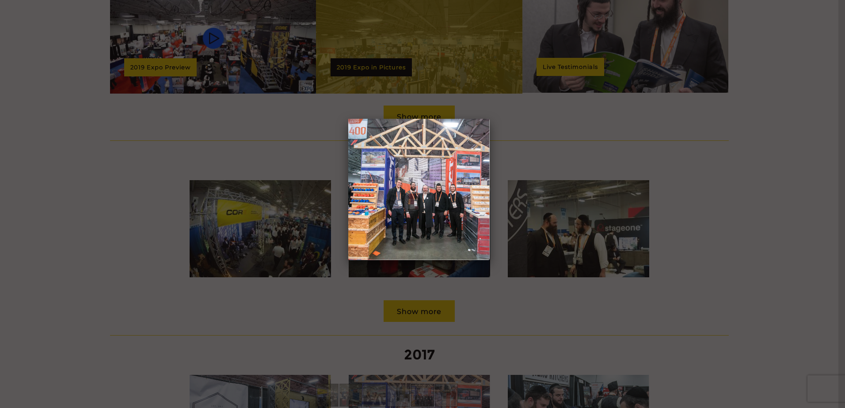
click at [477, 189] on span at bounding box center [477, 189] width 16 height 15
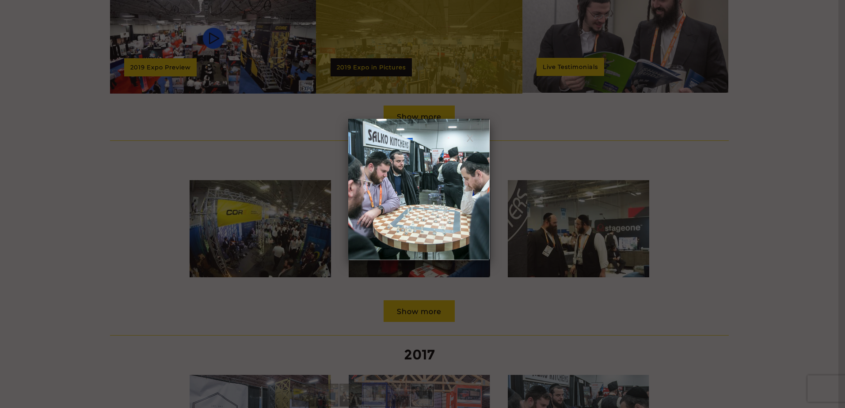
click at [477, 189] on span at bounding box center [477, 189] width 16 height 15
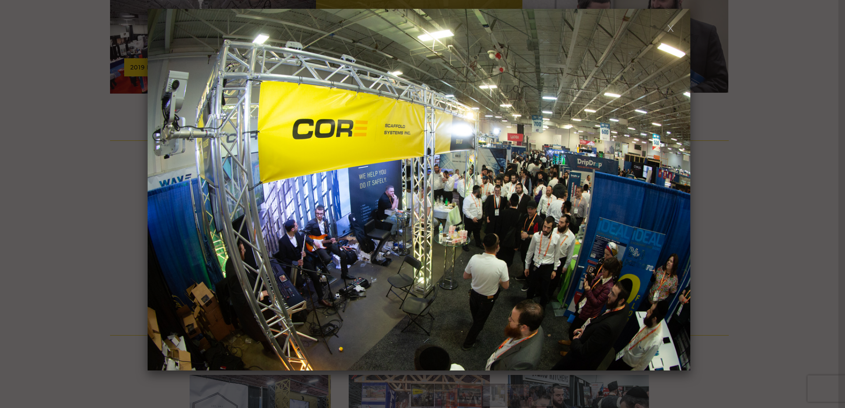
click at [673, 31] on link at bounding box center [671, 28] width 8 height 8
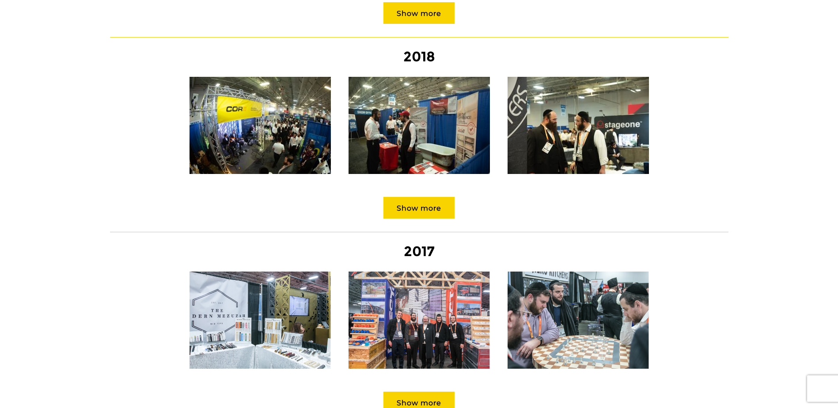
scroll to position [972, 0]
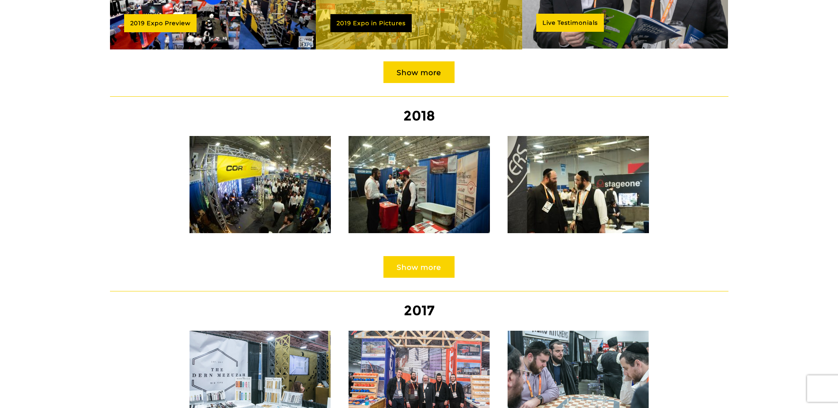
click at [406, 256] on link "Show more" at bounding box center [418, 267] width 71 height 22
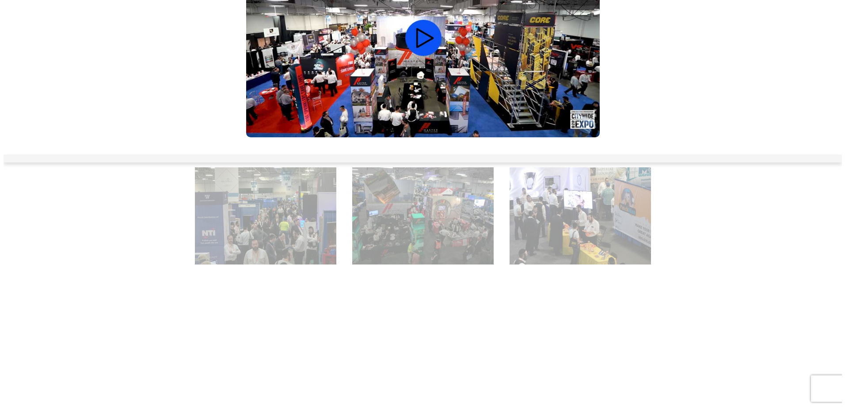
scroll to position [353, 0]
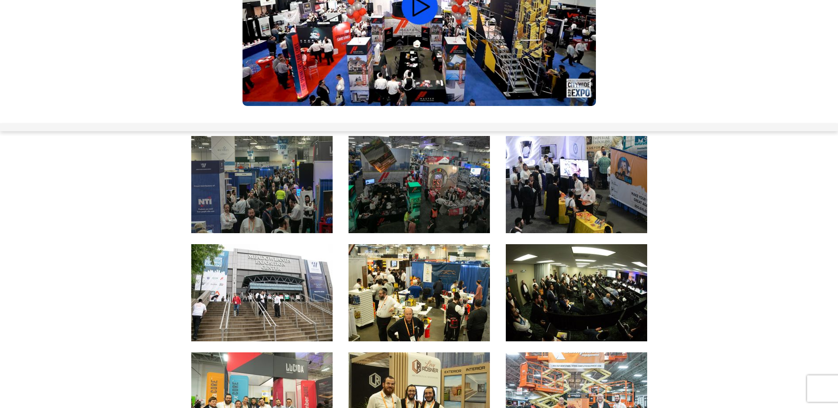
click at [296, 213] on img at bounding box center [261, 184] width 141 height 97
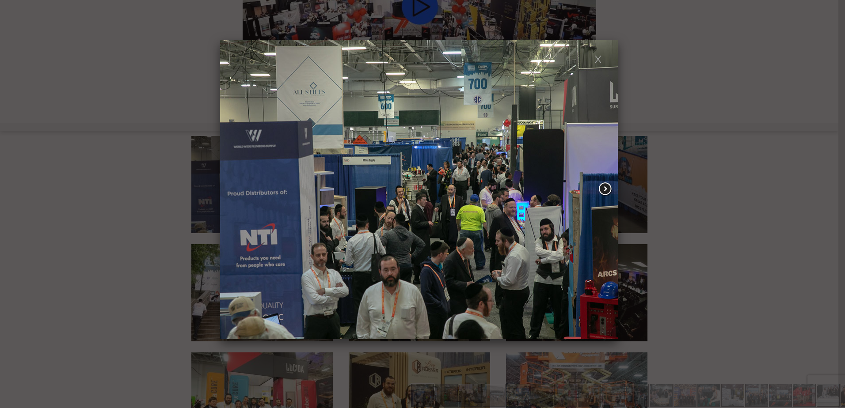
click at [605, 189] on span at bounding box center [605, 189] width 16 height 15
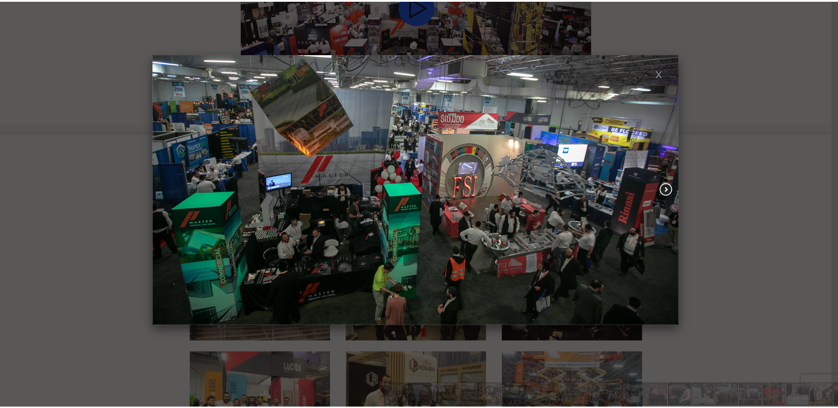
scroll to position [0, 0]
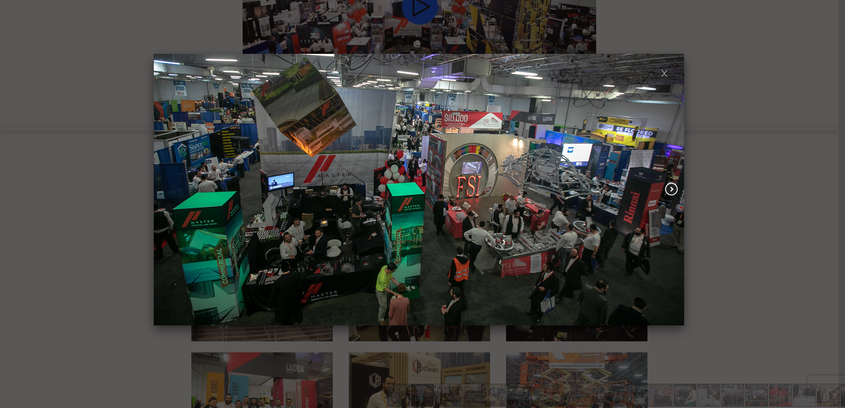
click at [671, 188] on span at bounding box center [672, 189] width 16 height 15
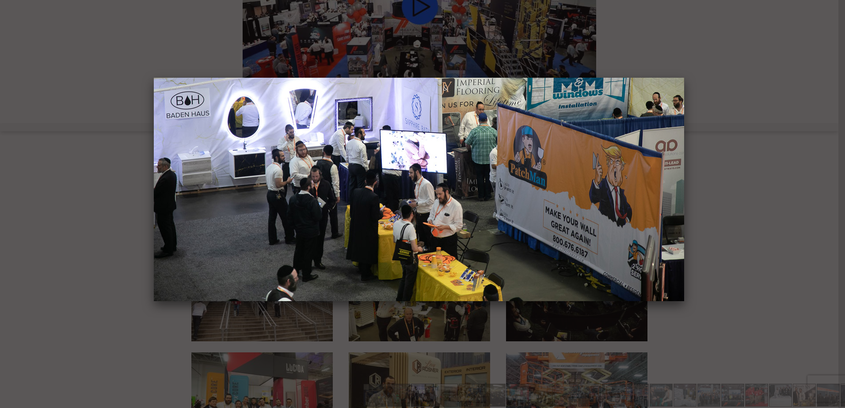
click at [671, 188] on span at bounding box center [672, 189] width 16 height 15
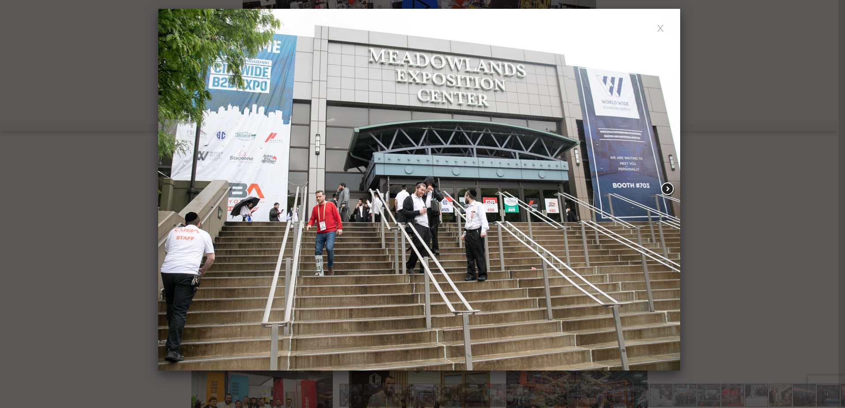
click at [668, 188] on span at bounding box center [668, 189] width 16 height 15
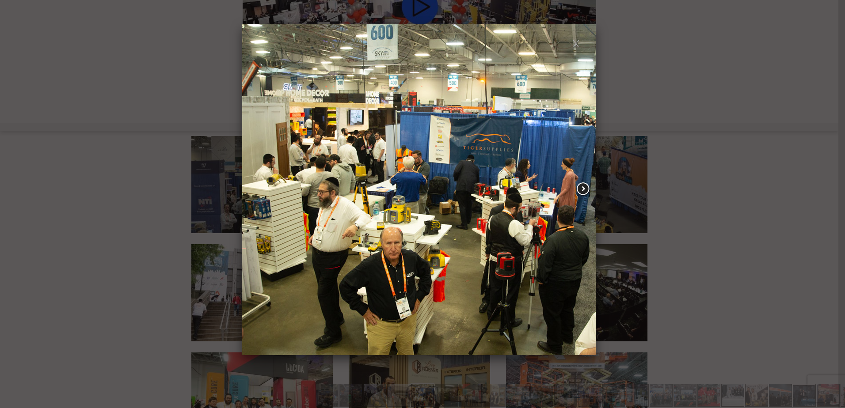
click at [582, 190] on span at bounding box center [583, 189] width 16 height 15
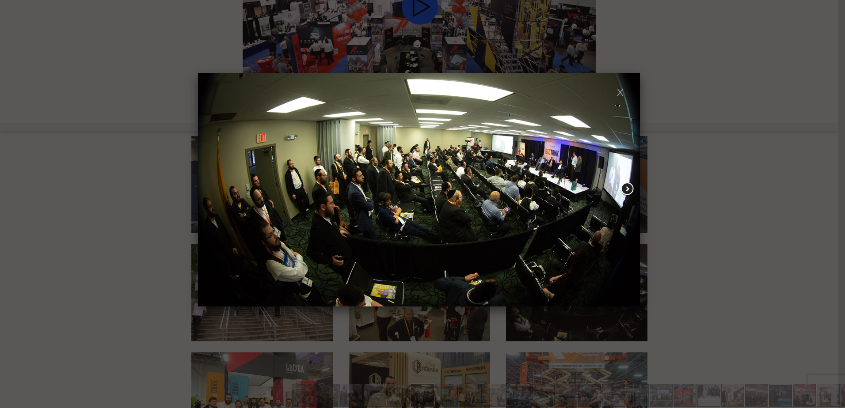
click at [629, 188] on span at bounding box center [627, 189] width 16 height 15
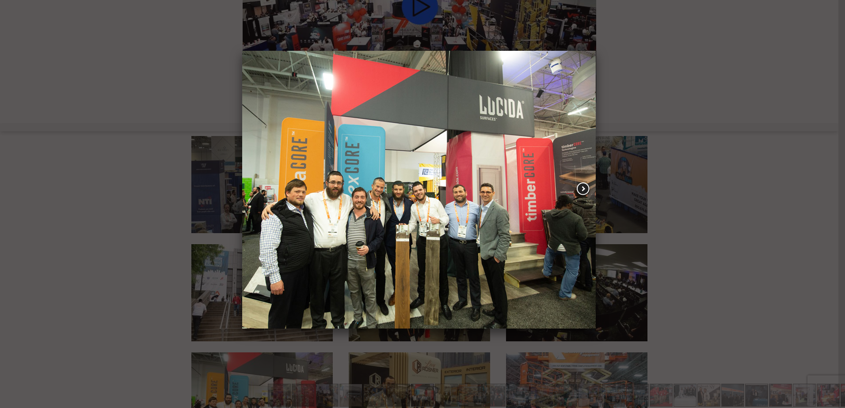
click at [582, 190] on span at bounding box center [583, 189] width 16 height 15
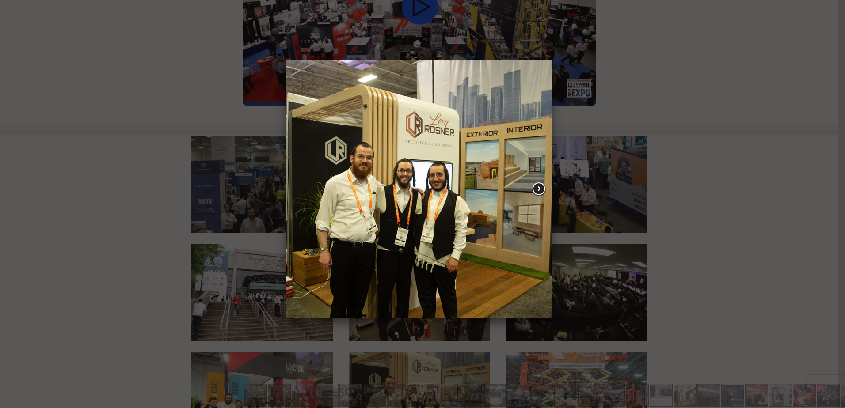
click at [535, 191] on span at bounding box center [539, 189] width 16 height 15
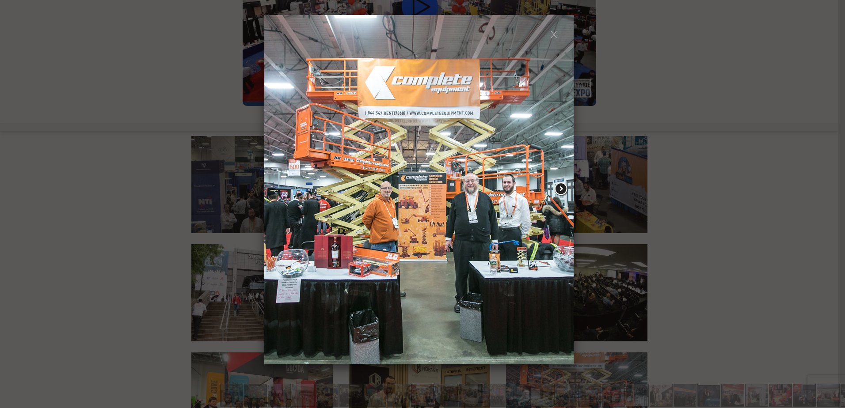
click at [558, 189] on span at bounding box center [561, 189] width 16 height 15
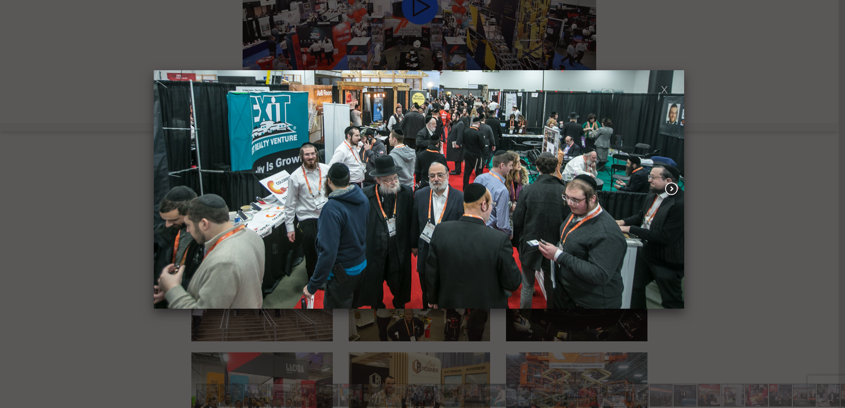
click at [672, 191] on span at bounding box center [672, 189] width 16 height 15
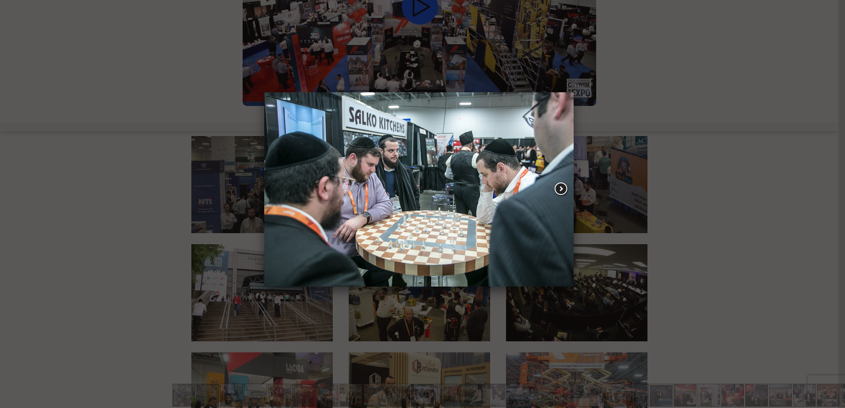
click at [558, 189] on span at bounding box center [561, 189] width 16 height 15
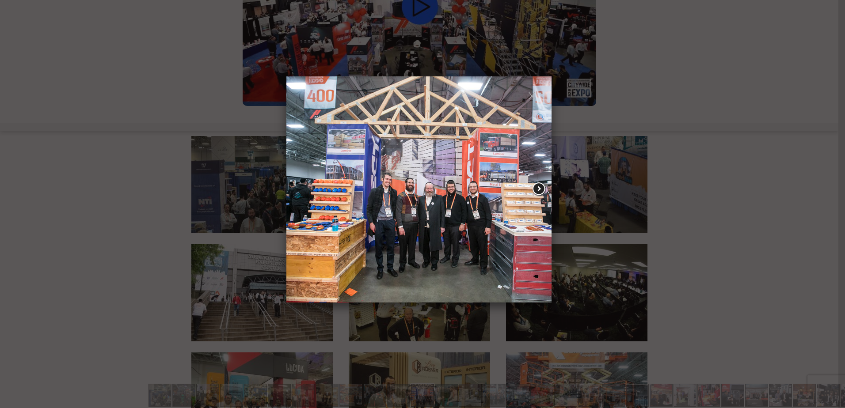
click at [541, 190] on span at bounding box center [539, 189] width 16 height 15
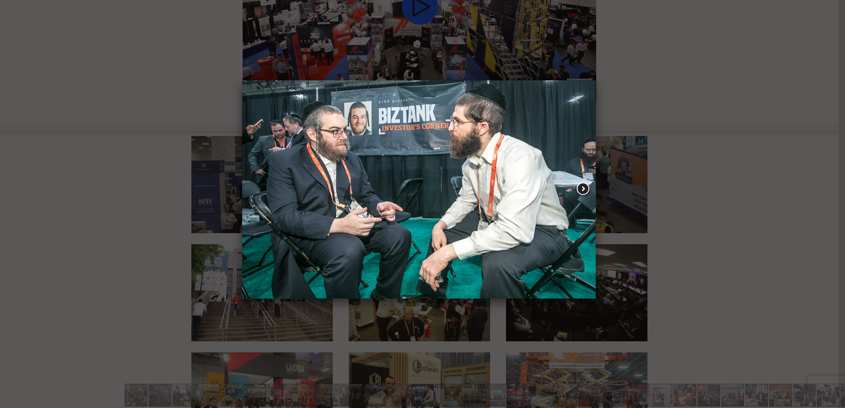
click at [578, 189] on span at bounding box center [583, 189] width 16 height 15
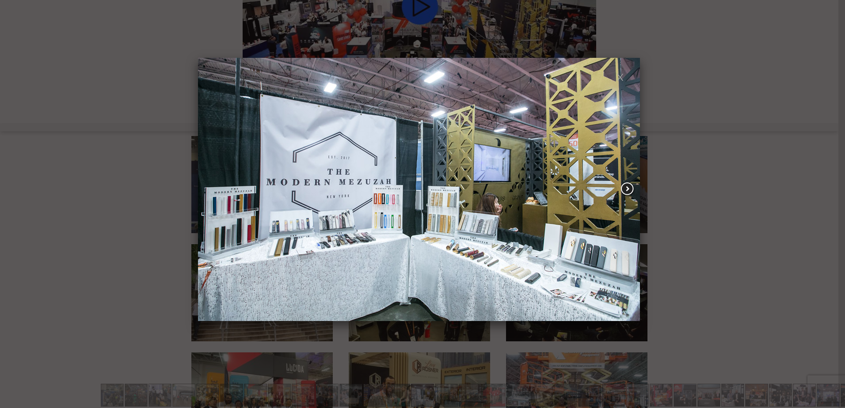
click at [626, 190] on span at bounding box center [627, 189] width 16 height 15
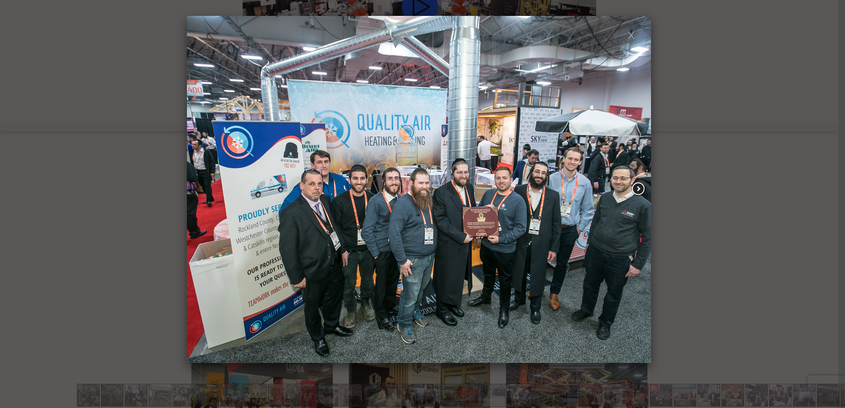
click at [639, 186] on span at bounding box center [638, 189] width 16 height 15
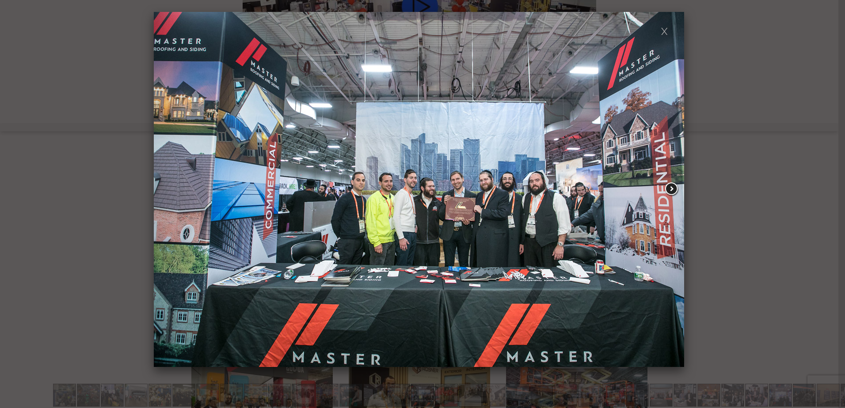
click at [671, 191] on span at bounding box center [672, 189] width 16 height 15
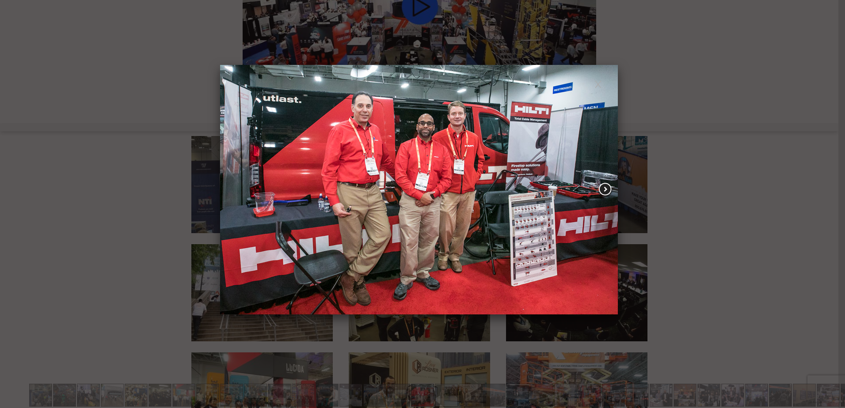
click at [607, 186] on span at bounding box center [605, 189] width 16 height 15
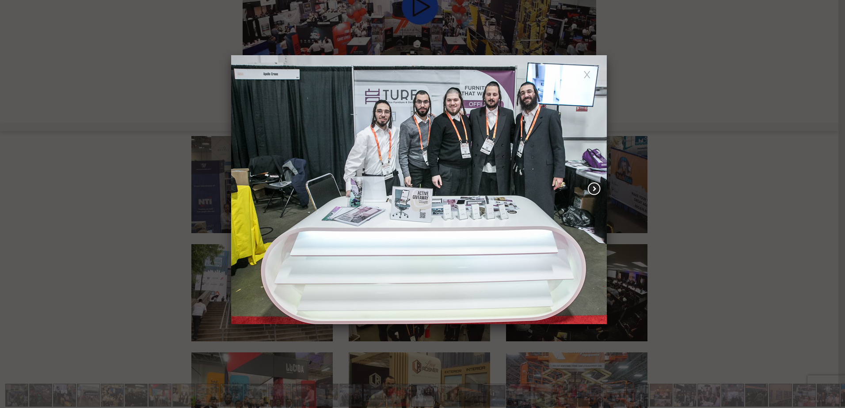
click at [590, 191] on span at bounding box center [594, 189] width 16 height 15
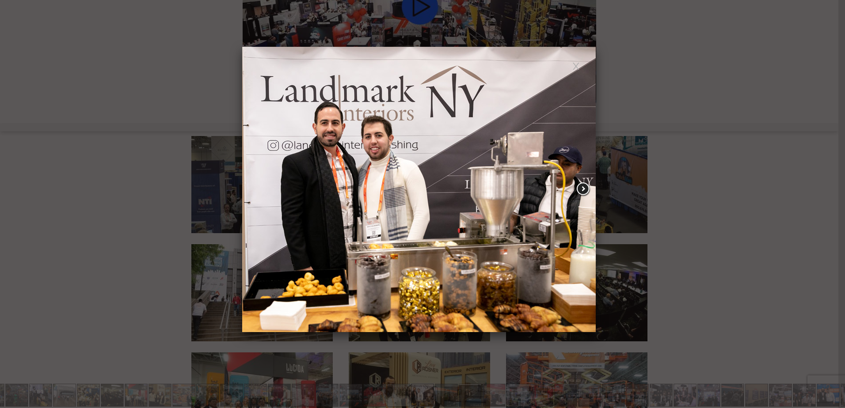
click at [580, 187] on span at bounding box center [583, 189] width 16 height 15
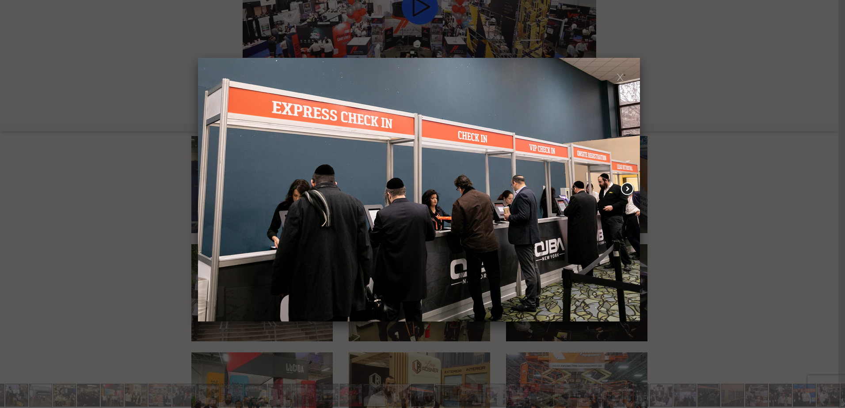
click at [627, 189] on span at bounding box center [627, 189] width 16 height 15
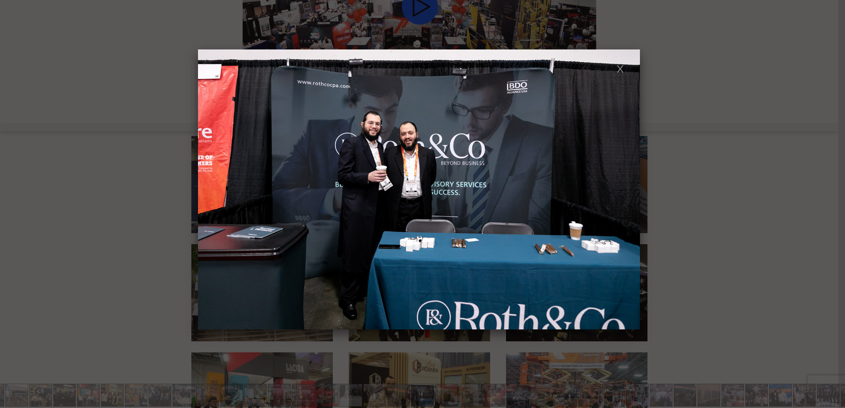
click at [627, 189] on span at bounding box center [627, 189] width 16 height 15
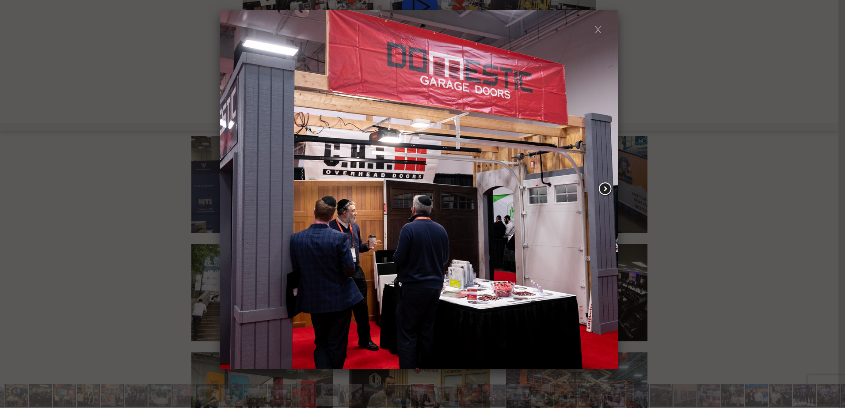
click at [606, 191] on span at bounding box center [605, 189] width 16 height 15
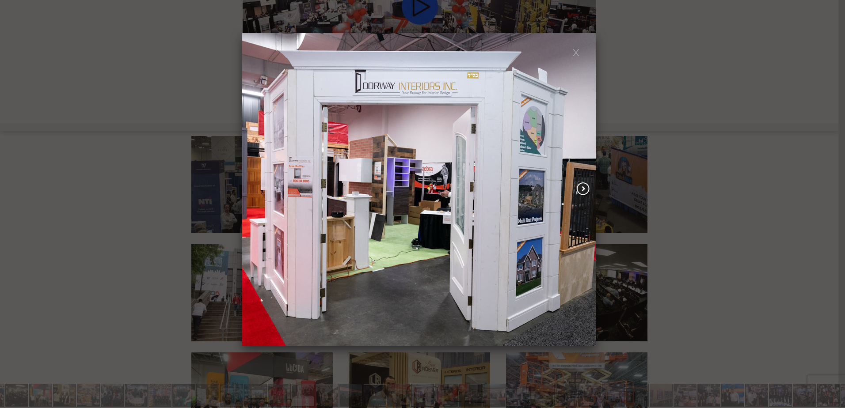
click at [585, 191] on span at bounding box center [583, 189] width 16 height 15
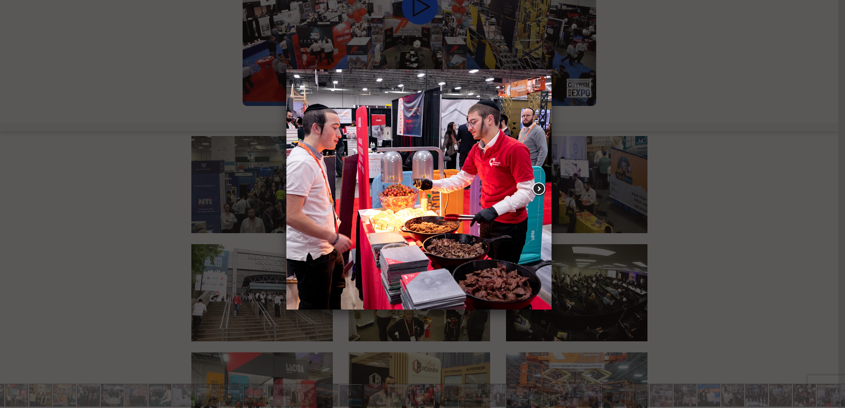
click at [539, 190] on span at bounding box center [539, 189] width 16 height 15
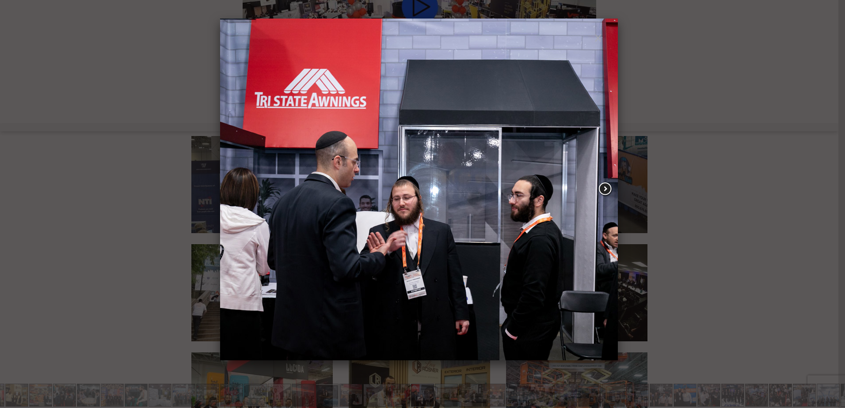
click at [603, 188] on span at bounding box center [605, 189] width 16 height 15
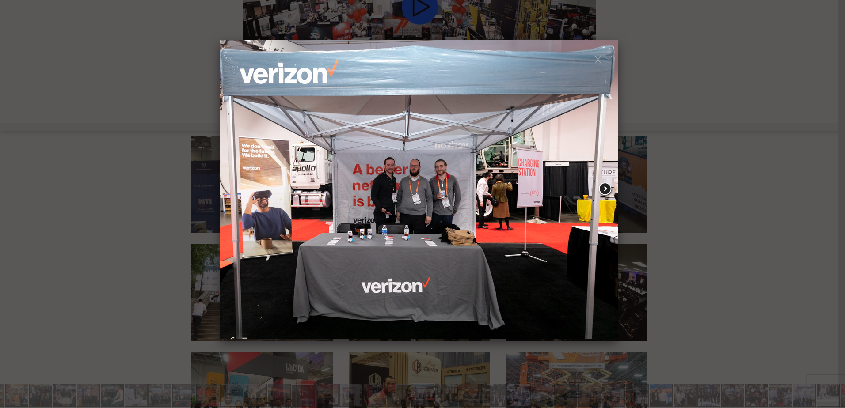
click at [605, 190] on span at bounding box center [605, 189] width 16 height 15
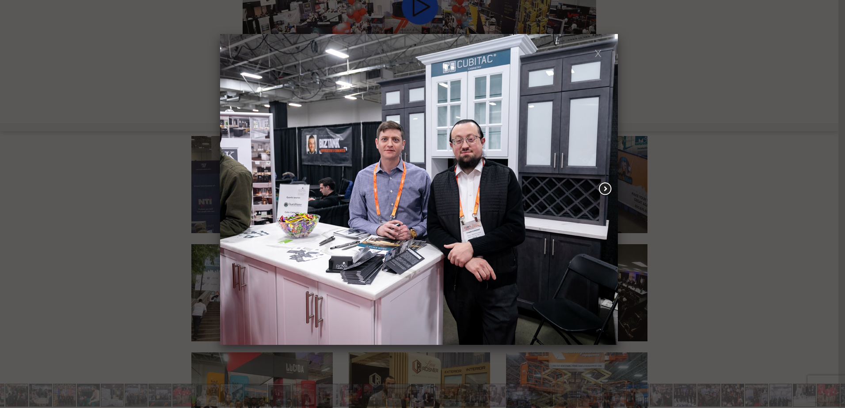
click at [605, 190] on span at bounding box center [605, 189] width 16 height 15
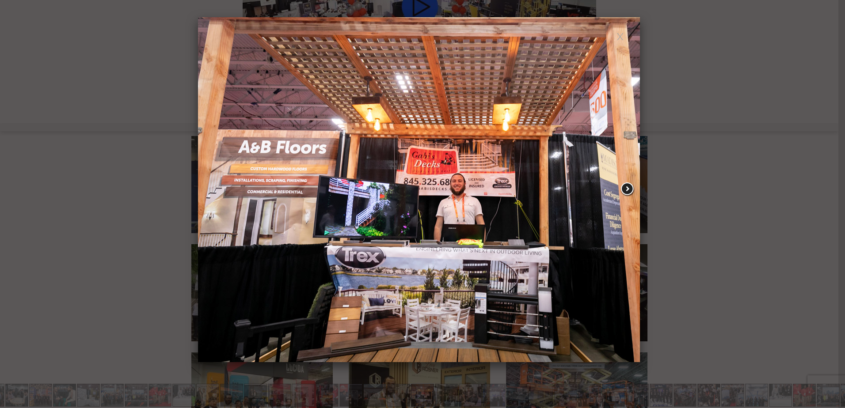
click at [626, 189] on span at bounding box center [627, 189] width 16 height 15
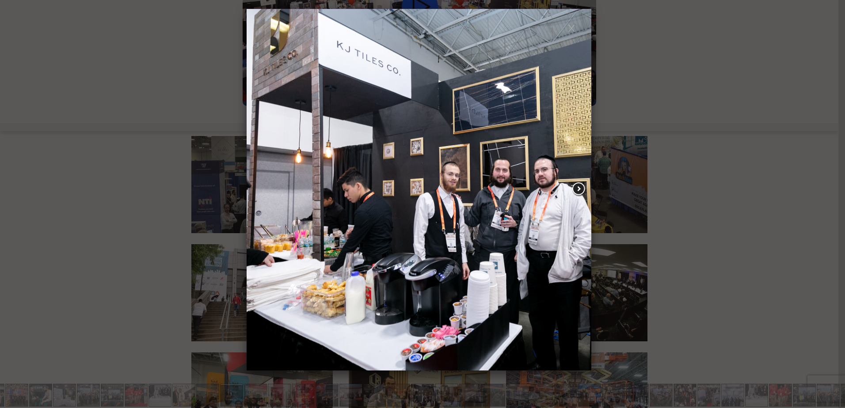
click at [577, 188] on span at bounding box center [579, 189] width 16 height 15
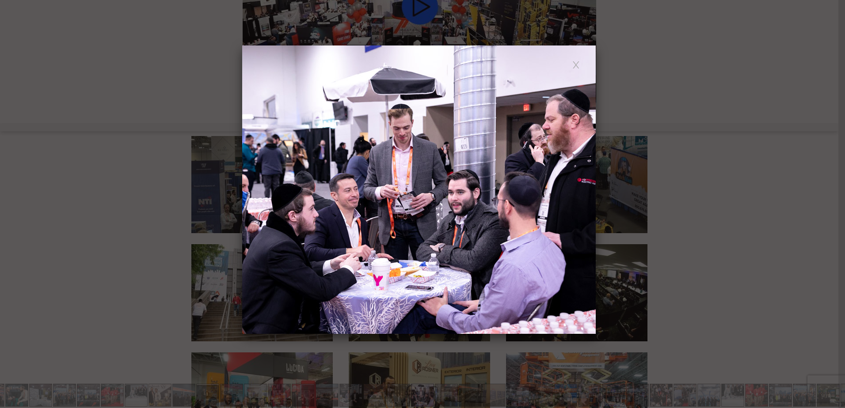
click at [577, 188] on span at bounding box center [583, 189] width 16 height 15
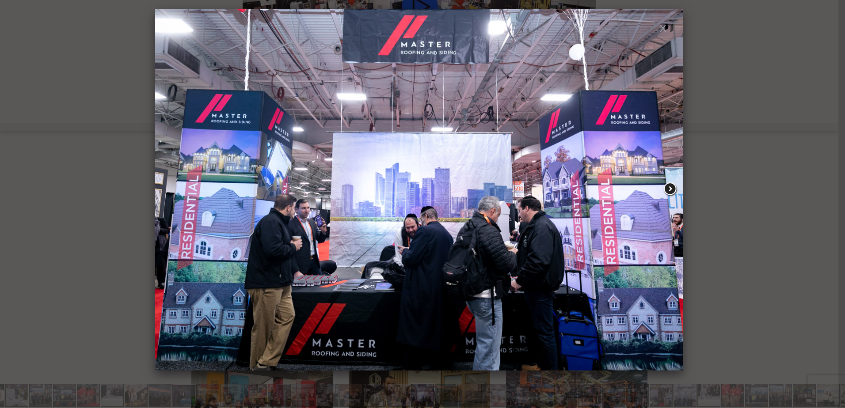
click at [671, 191] on span at bounding box center [670, 189] width 16 height 15
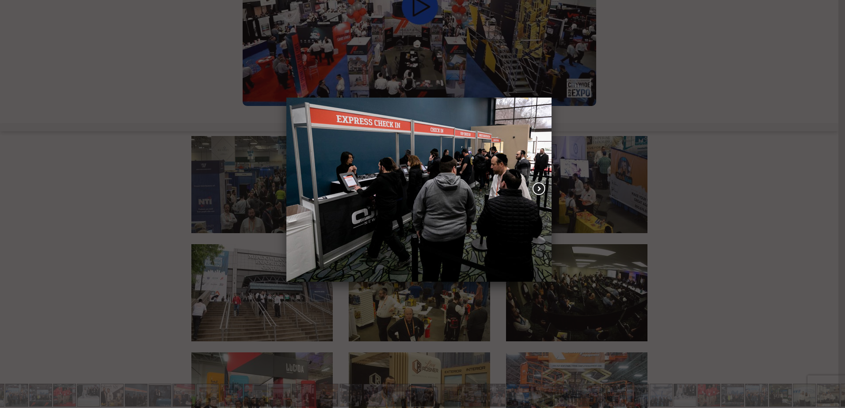
click at [540, 188] on span at bounding box center [539, 189] width 16 height 15
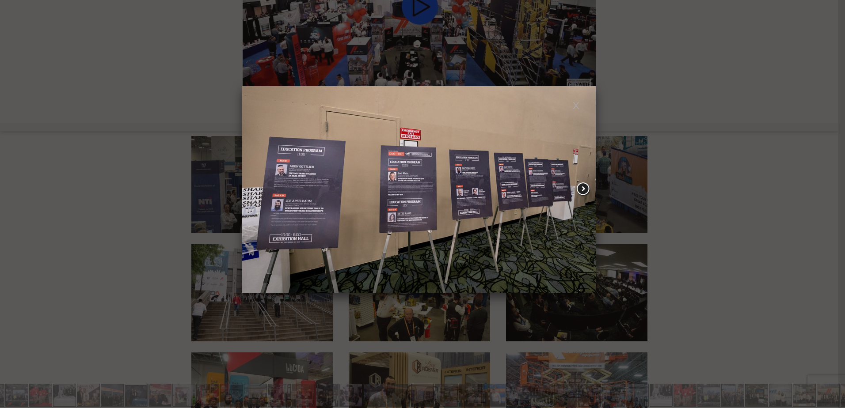
click at [581, 189] on span at bounding box center [583, 189] width 16 height 15
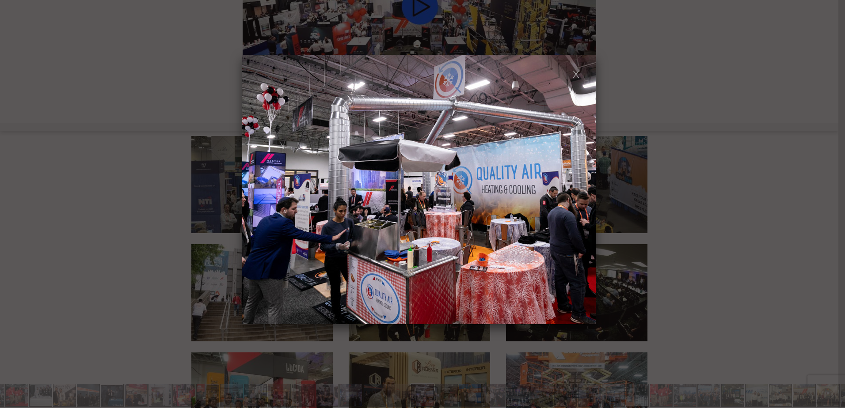
click at [581, 189] on span at bounding box center [583, 189] width 16 height 15
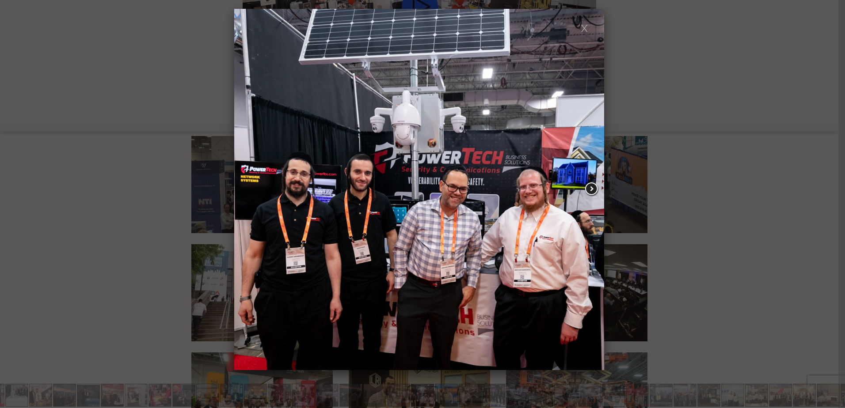
click at [590, 189] on span at bounding box center [592, 189] width 16 height 15
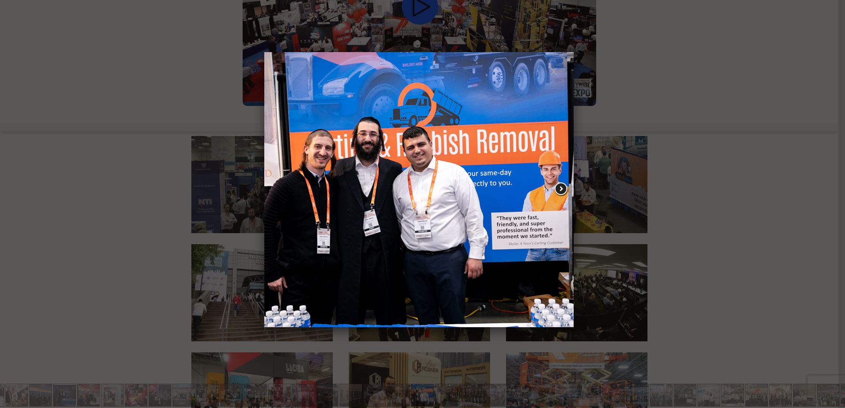
click at [560, 190] on span at bounding box center [561, 189] width 16 height 15
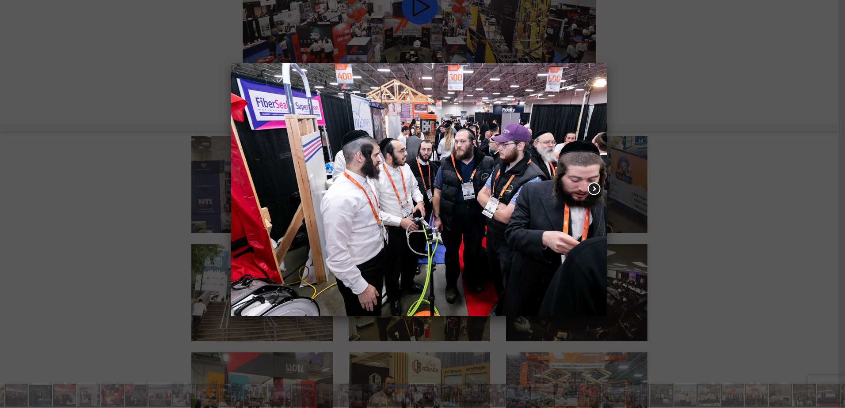
click at [593, 189] on span at bounding box center [594, 189] width 16 height 15
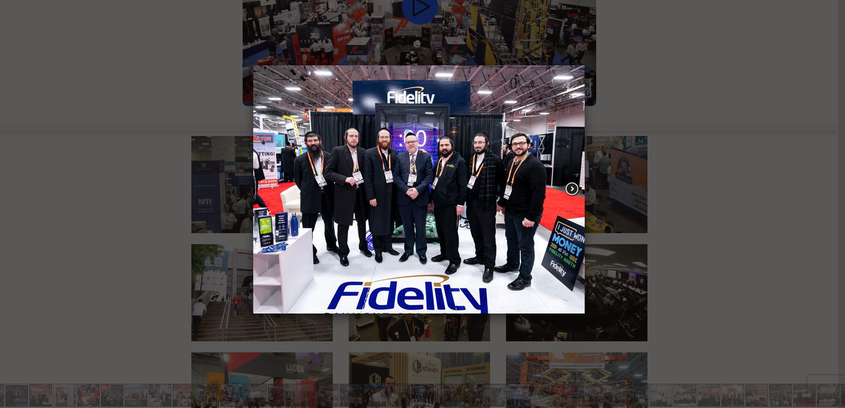
click at [572, 187] on span at bounding box center [572, 189] width 16 height 15
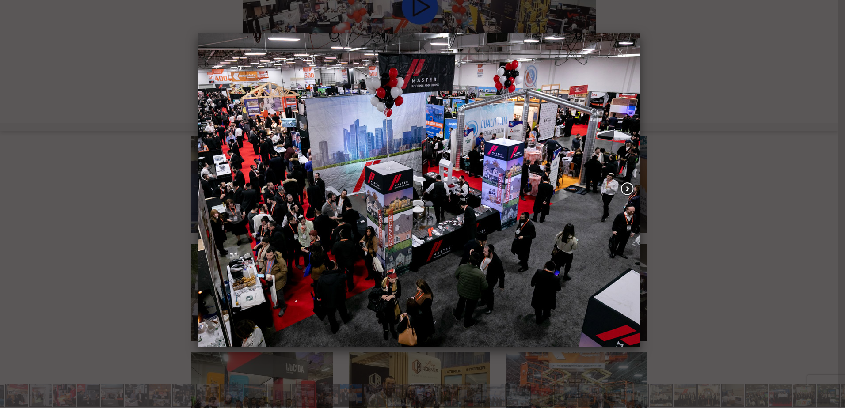
click at [624, 187] on span at bounding box center [627, 189] width 16 height 15
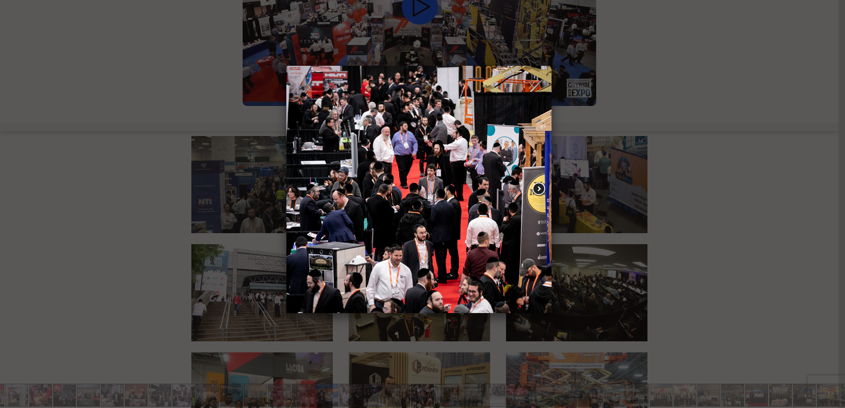
click at [537, 188] on span at bounding box center [539, 189] width 16 height 15
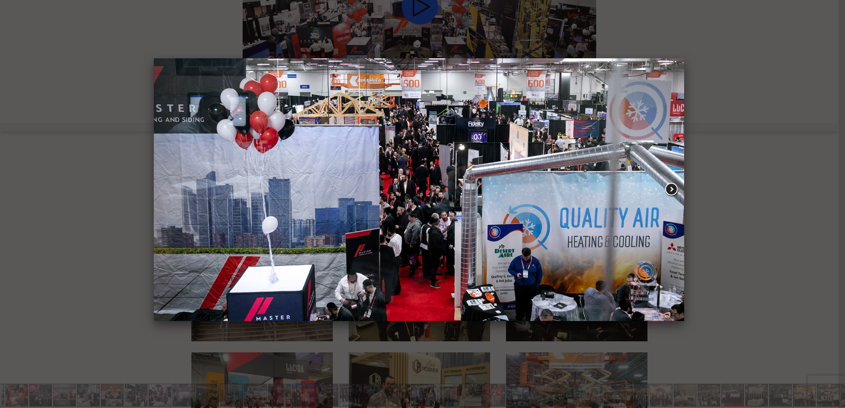
click at [671, 191] on span at bounding box center [672, 189] width 16 height 15
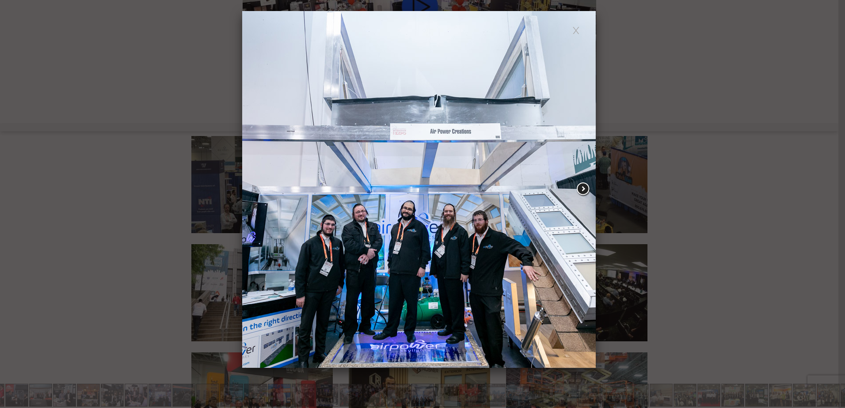
click at [584, 190] on span at bounding box center [583, 189] width 16 height 15
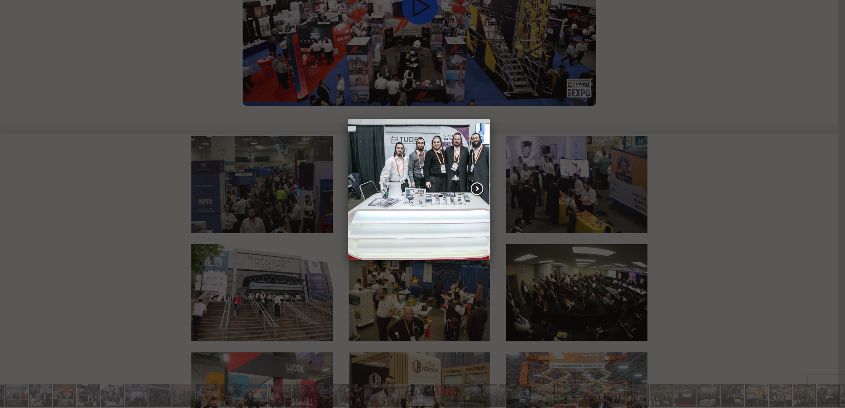
click at [477, 185] on span at bounding box center [477, 189] width 16 height 15
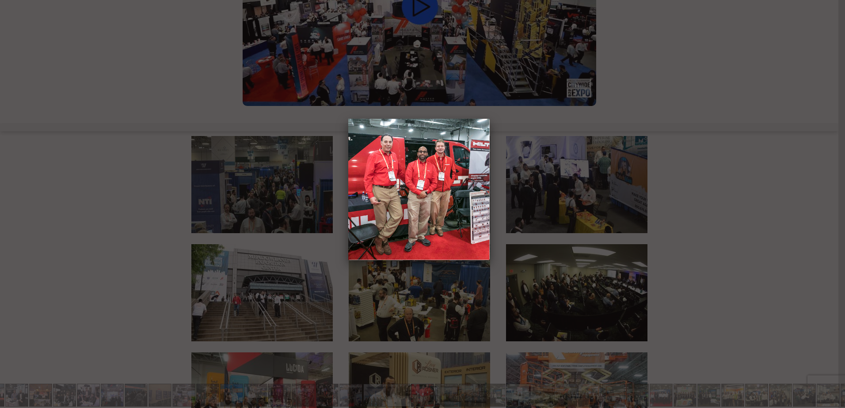
click at [477, 185] on span at bounding box center [477, 189] width 16 height 15
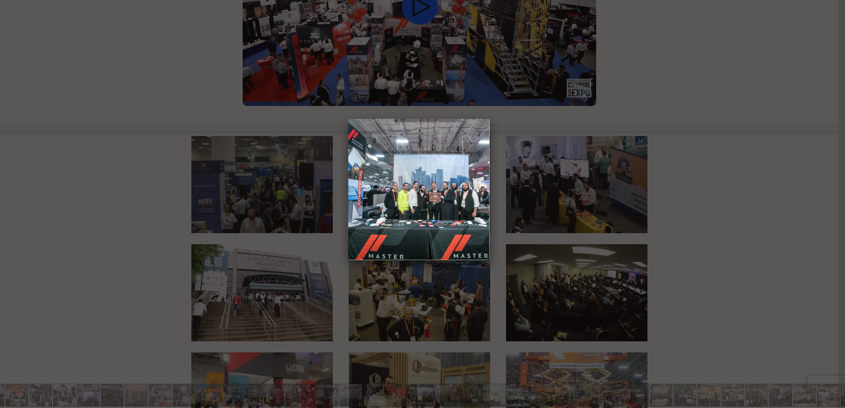
click at [477, 185] on span at bounding box center [477, 189] width 16 height 15
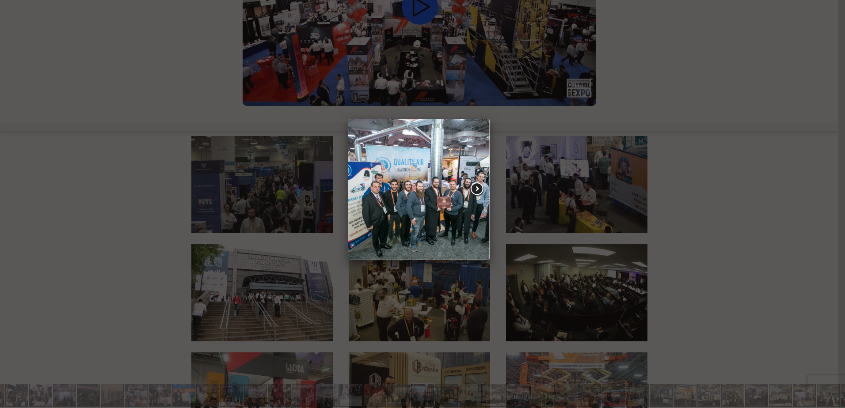
click at [477, 186] on span at bounding box center [477, 189] width 16 height 15
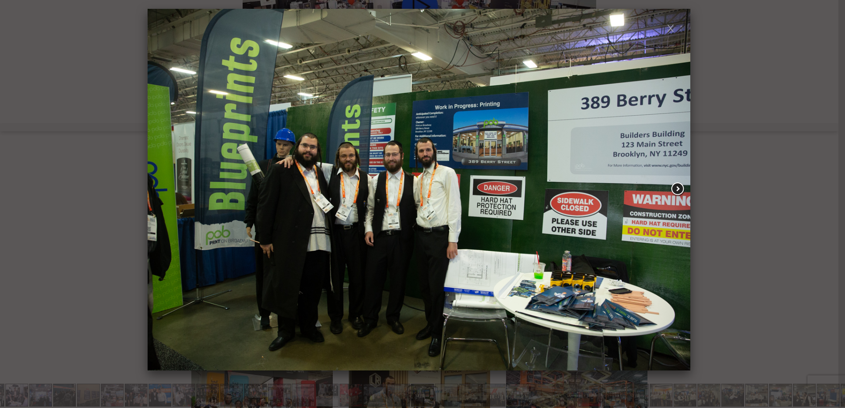
click at [678, 190] on span at bounding box center [678, 189] width 16 height 15
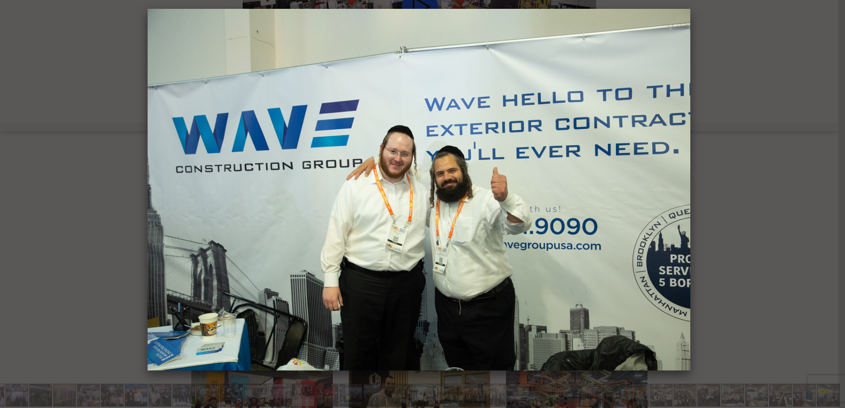
click at [678, 190] on span at bounding box center [678, 189] width 16 height 15
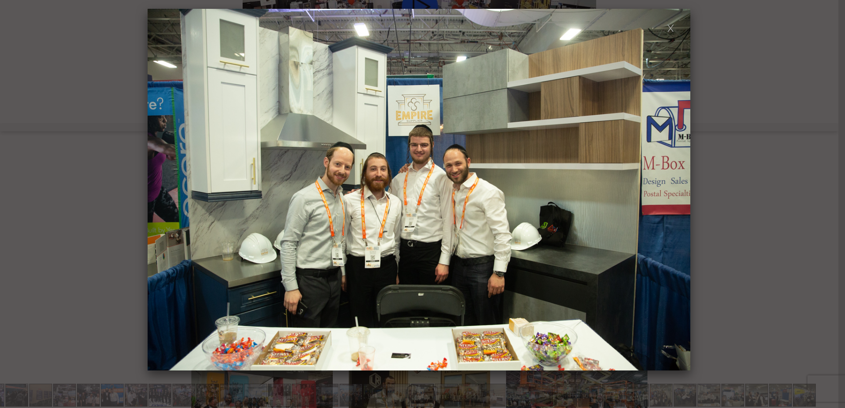
click at [678, 190] on span at bounding box center [678, 189] width 16 height 15
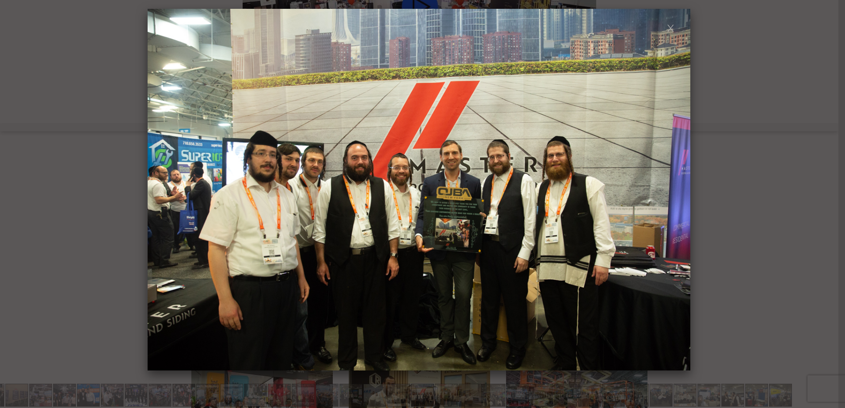
click at [678, 190] on span at bounding box center [678, 189] width 16 height 15
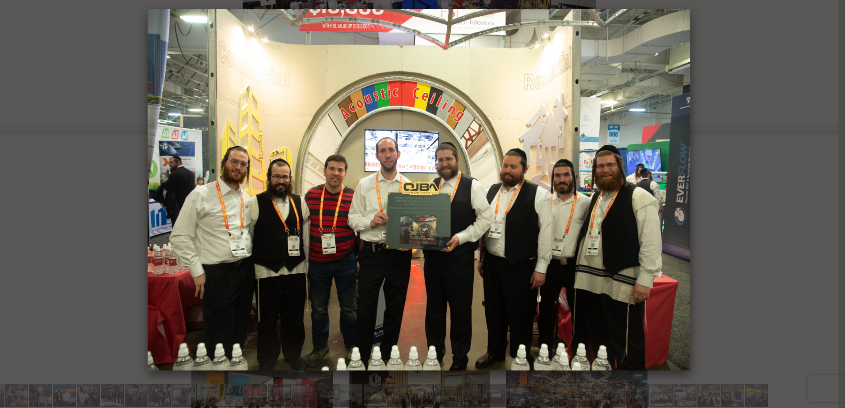
click at [678, 190] on span at bounding box center [678, 189] width 16 height 15
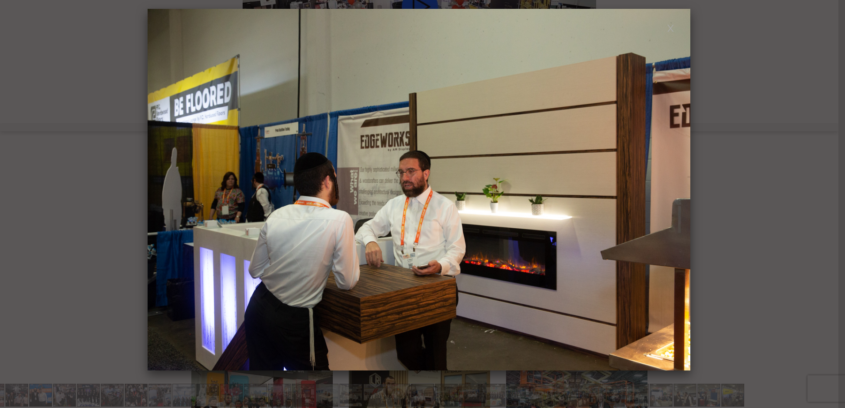
click at [678, 190] on span at bounding box center [678, 189] width 16 height 15
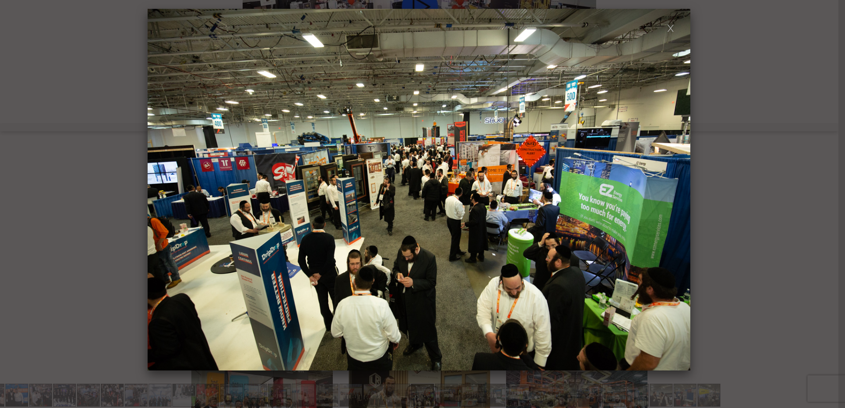
click at [678, 190] on span at bounding box center [678, 189] width 16 height 15
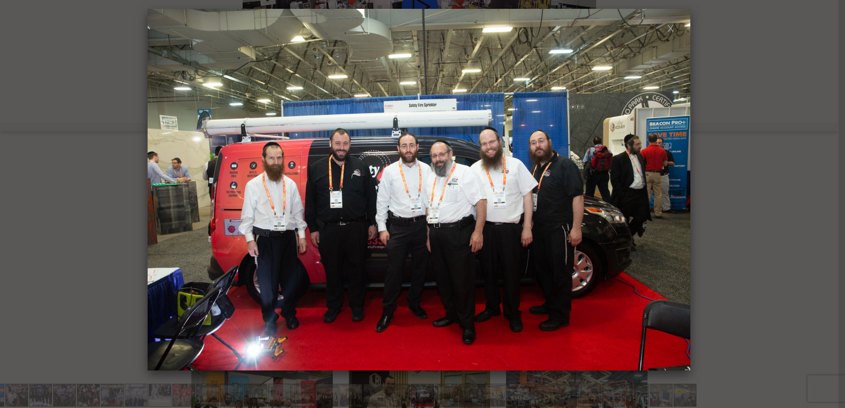
click at [678, 190] on span at bounding box center [678, 189] width 16 height 15
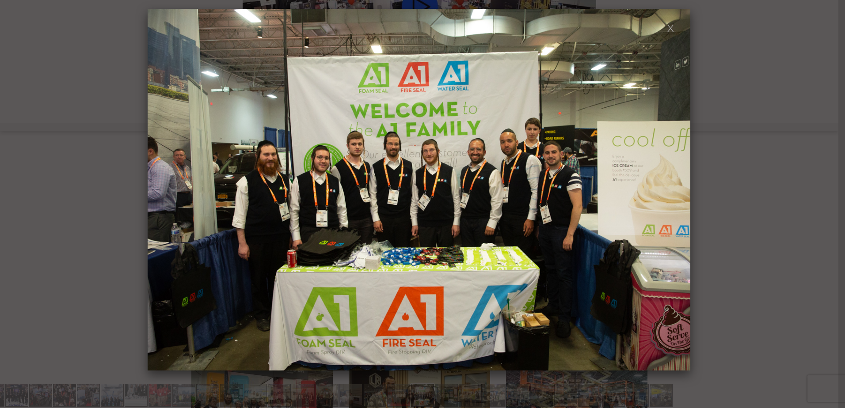
click at [678, 190] on span at bounding box center [678, 189] width 16 height 15
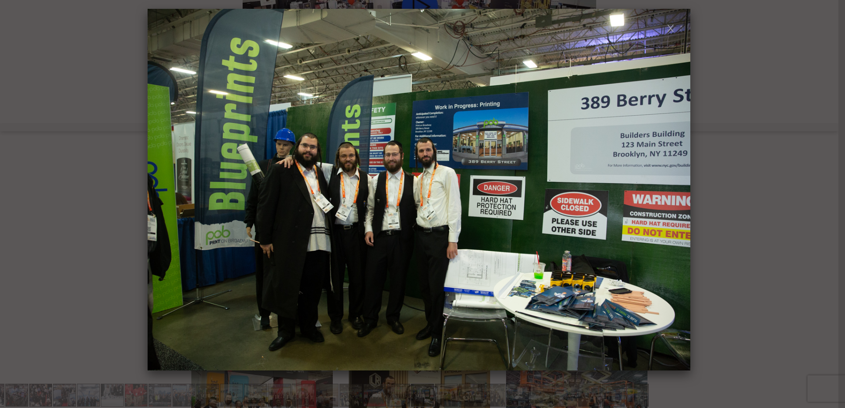
click at [678, 190] on span at bounding box center [678, 189] width 16 height 15
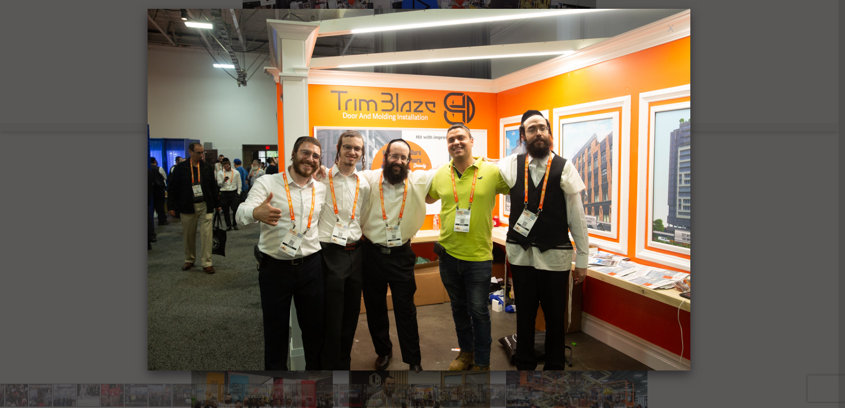
click at [678, 190] on span at bounding box center [678, 189] width 16 height 15
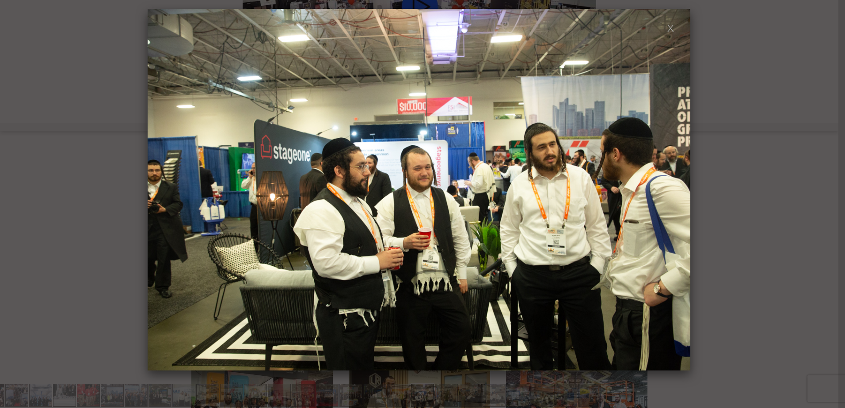
click at [678, 190] on span at bounding box center [678, 189] width 16 height 15
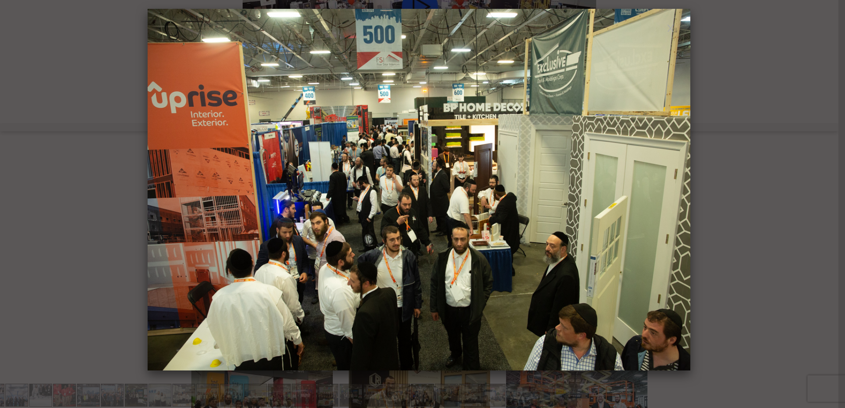
click at [678, 190] on span at bounding box center [678, 189] width 16 height 15
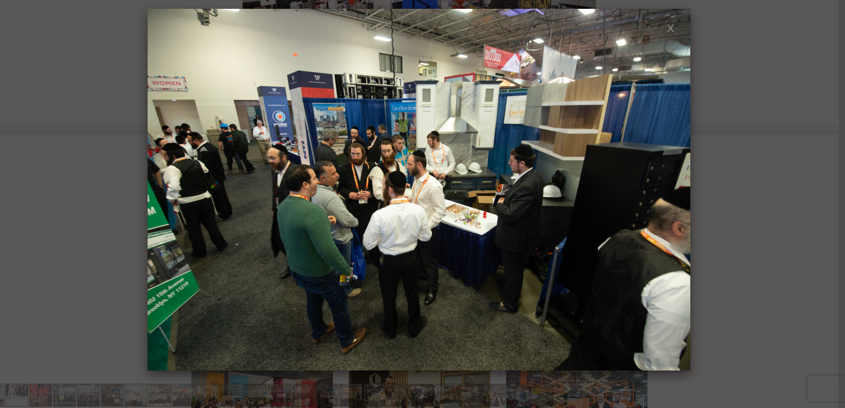
click at [678, 190] on span at bounding box center [678, 189] width 16 height 15
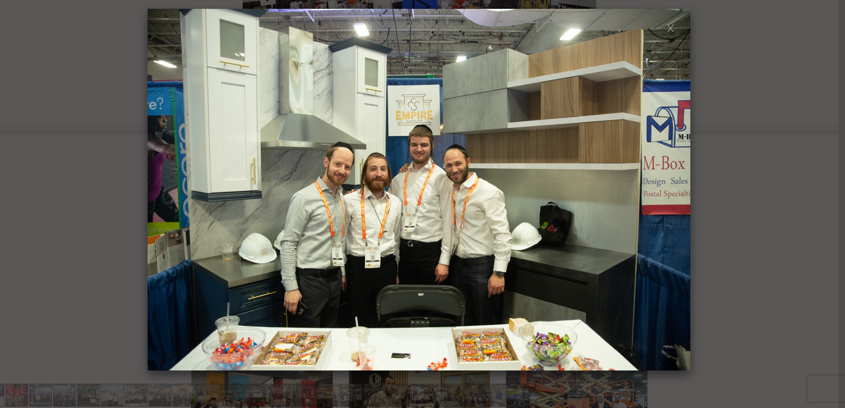
click at [678, 190] on span at bounding box center [678, 189] width 16 height 15
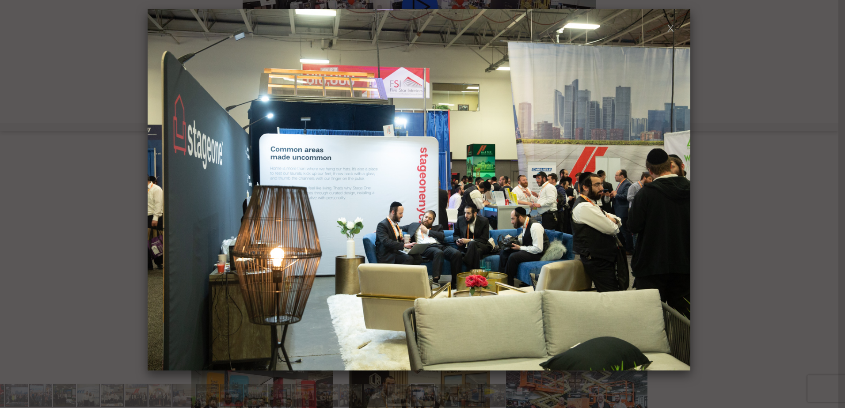
click at [678, 190] on span at bounding box center [678, 189] width 16 height 15
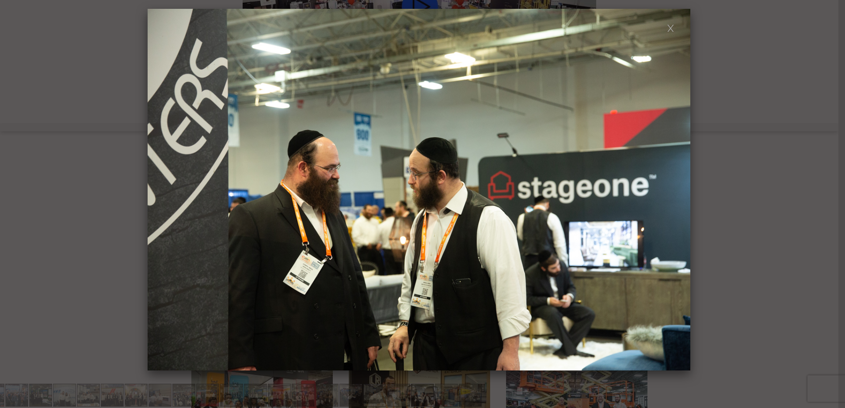
click at [678, 190] on span at bounding box center [678, 189] width 16 height 15
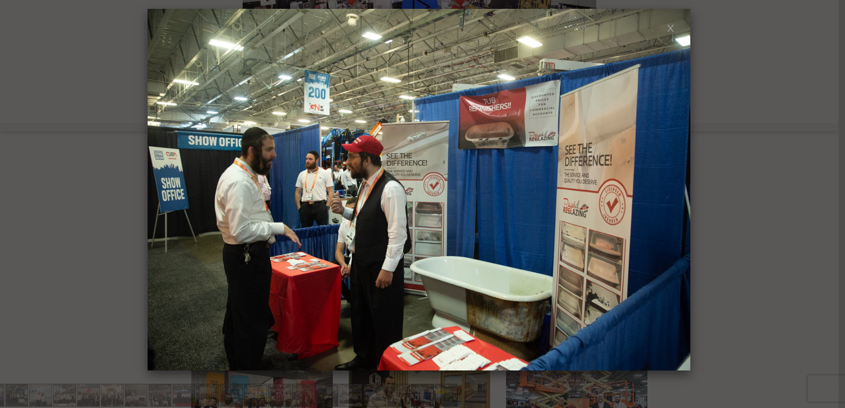
click at [678, 190] on span at bounding box center [678, 189] width 16 height 15
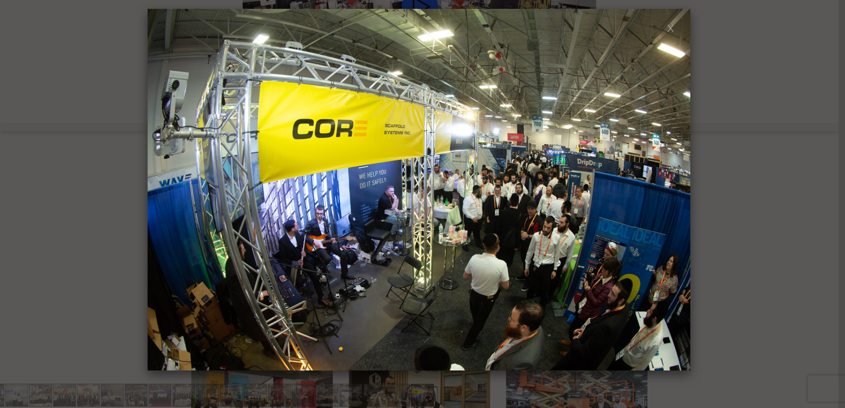
click at [678, 190] on span at bounding box center [678, 189] width 16 height 15
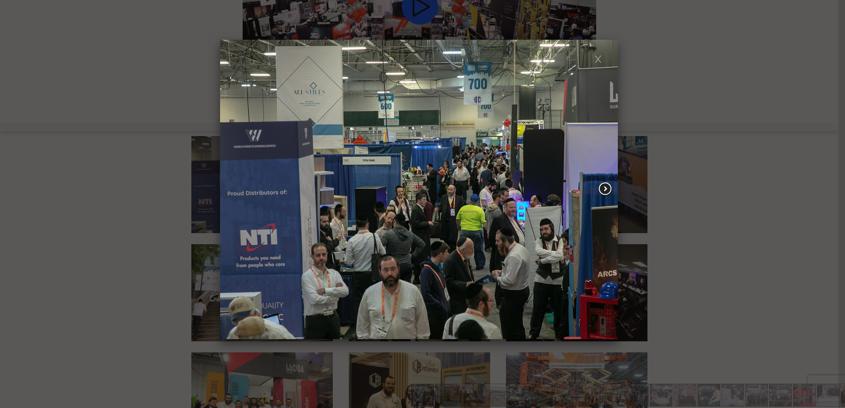
click at [606, 190] on span at bounding box center [605, 189] width 16 height 15
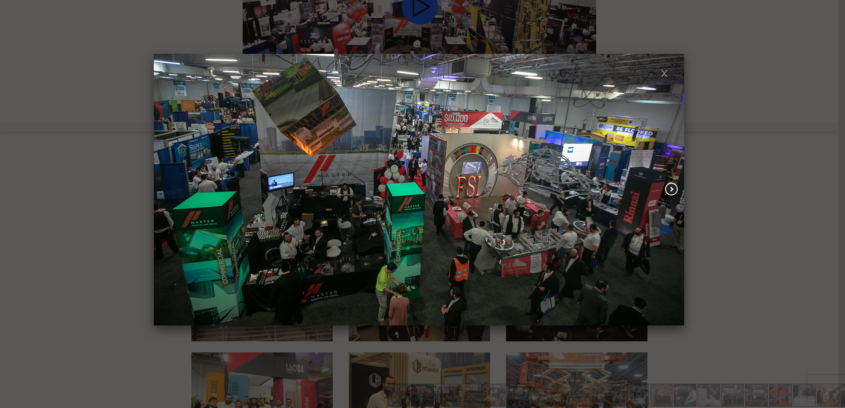
click at [674, 189] on span at bounding box center [672, 189] width 16 height 15
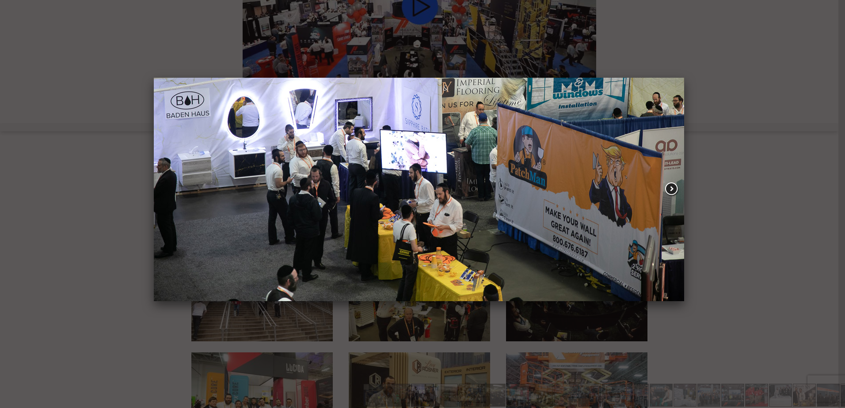
click at [671, 189] on span at bounding box center [672, 189] width 16 height 15
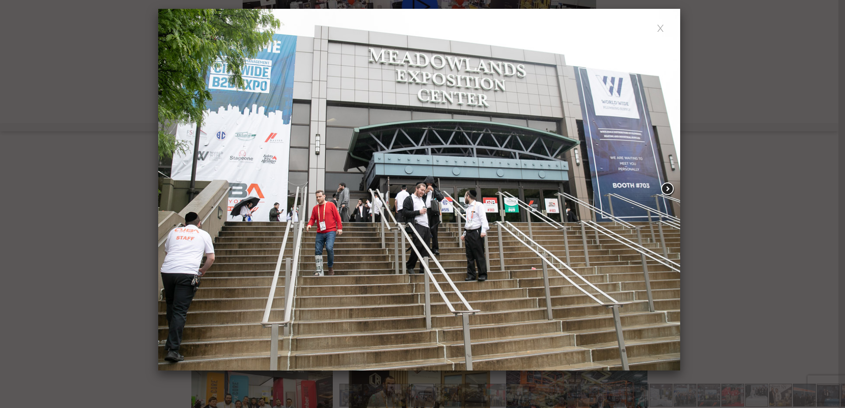
click at [671, 195] on span at bounding box center [668, 189] width 16 height 15
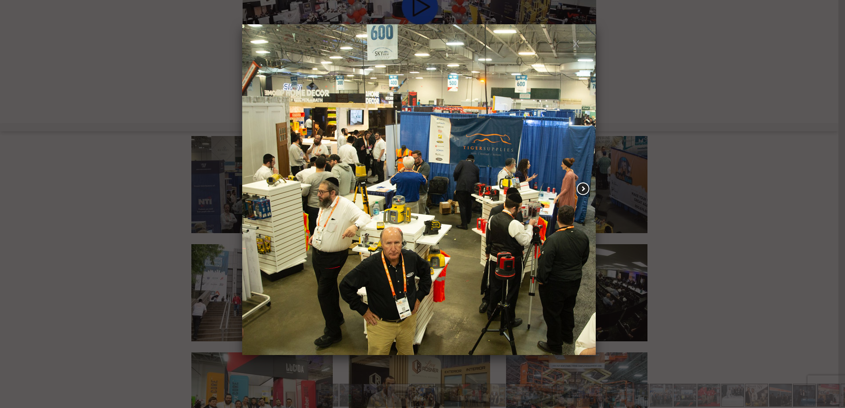
click at [580, 188] on span at bounding box center [583, 189] width 16 height 15
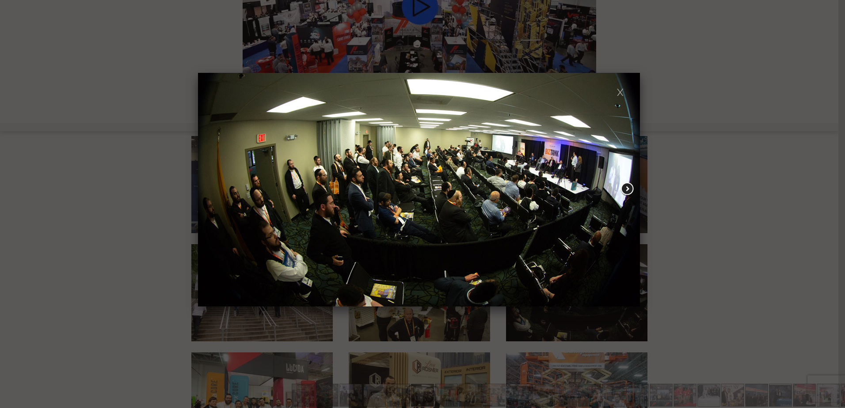
click at [627, 188] on span at bounding box center [627, 189] width 16 height 15
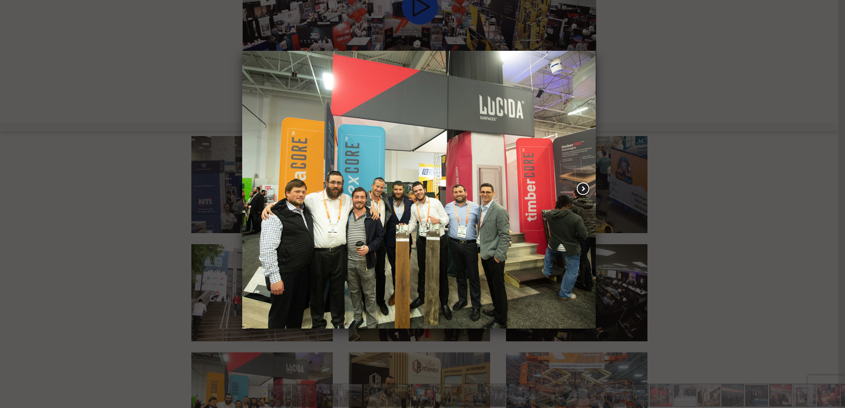
click at [580, 190] on span at bounding box center [583, 189] width 16 height 15
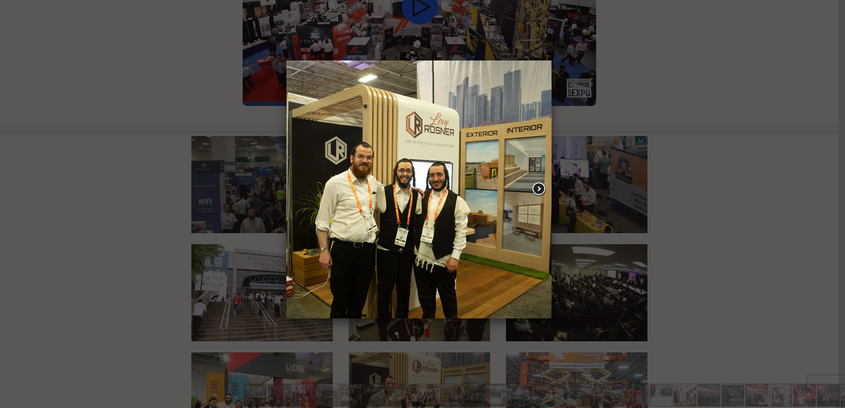
click at [539, 192] on span at bounding box center [539, 189] width 16 height 15
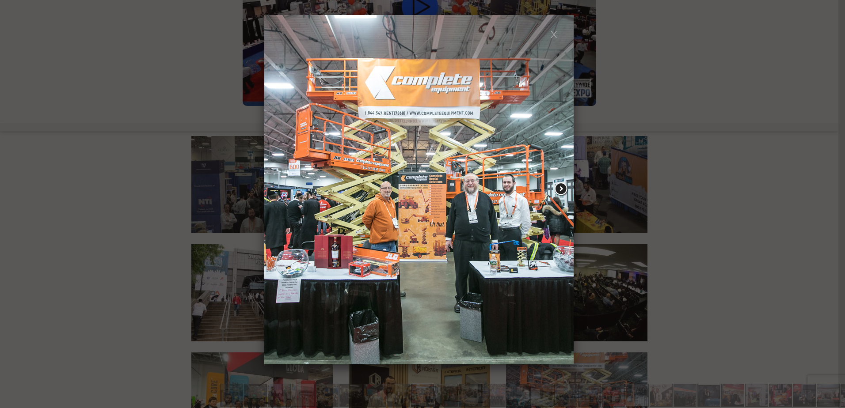
click at [560, 186] on span at bounding box center [561, 189] width 16 height 15
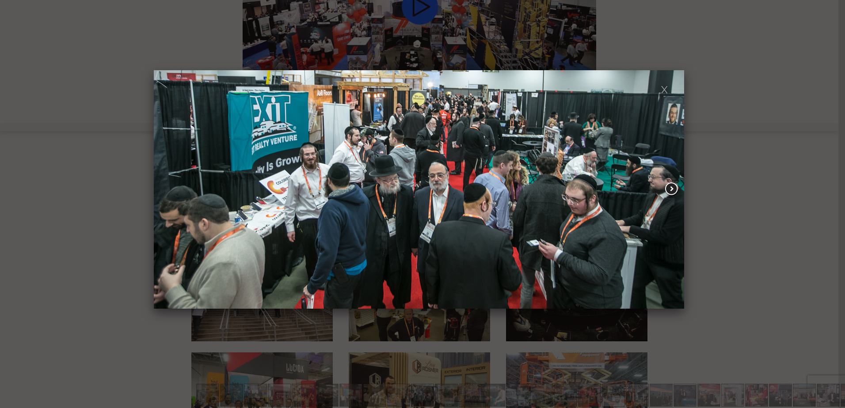
click at [674, 188] on span at bounding box center [672, 189] width 16 height 15
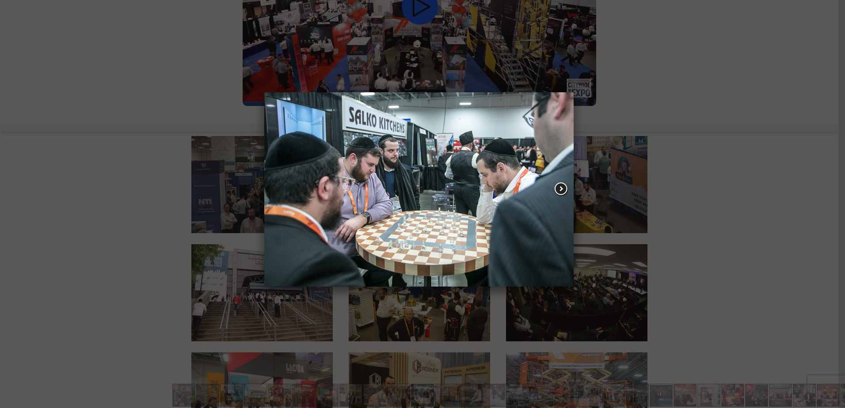
click at [560, 190] on span at bounding box center [561, 189] width 16 height 15
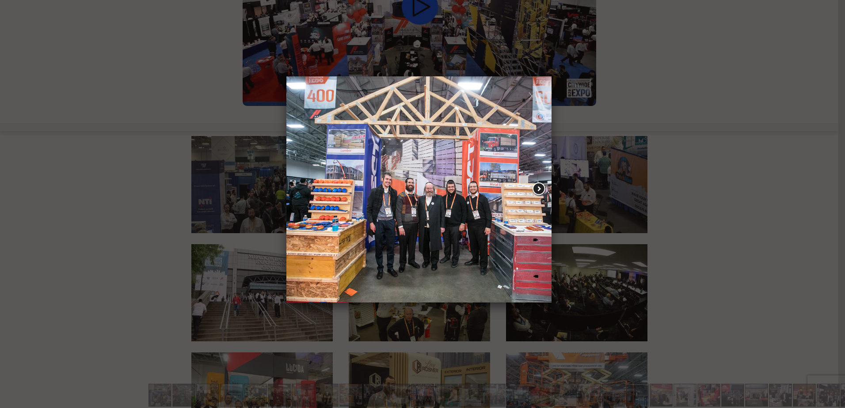
click at [536, 191] on span at bounding box center [539, 189] width 16 height 15
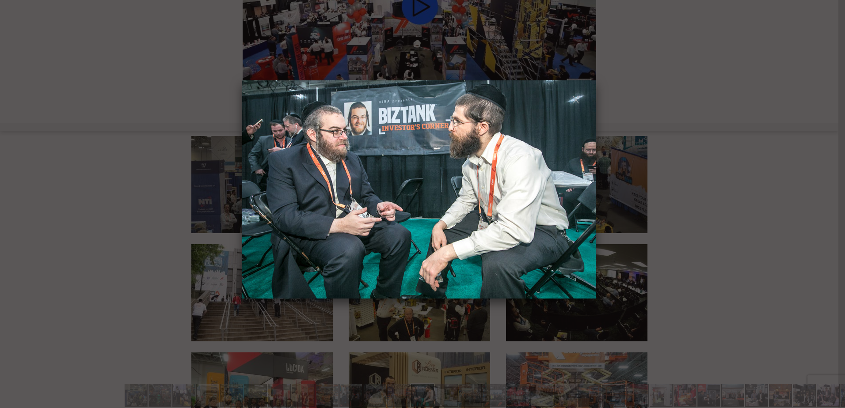
click at [573, 102] on link at bounding box center [576, 99] width 8 height 8
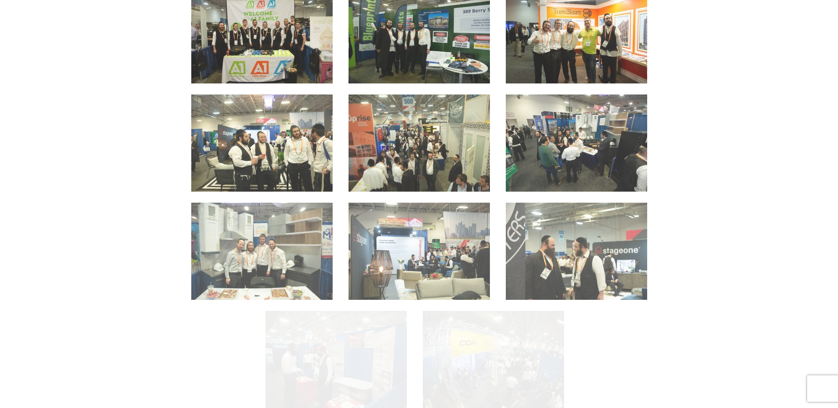
scroll to position [2606, 0]
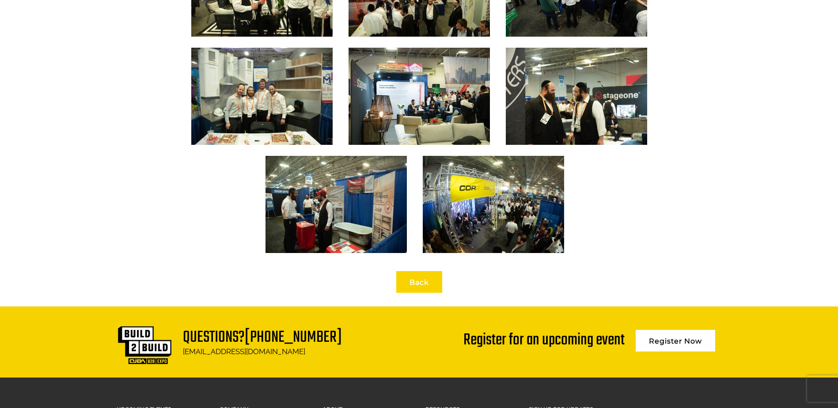
click at [403, 284] on link "Back" at bounding box center [419, 282] width 46 height 22
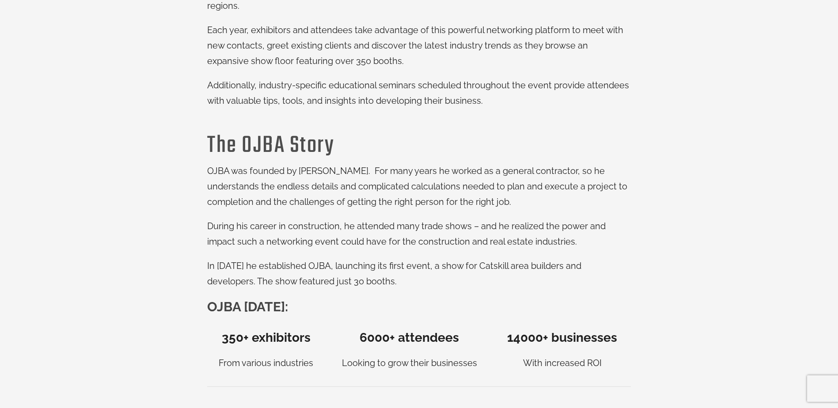
click at [578, 358] on span "With increased ROI" at bounding box center [562, 363] width 79 height 11
drag, startPoint x: 589, startPoint y: 345, endPoint x: 577, endPoint y: 349, distance: 12.0
click at [577, 358] on span "With increased ROI" at bounding box center [562, 363] width 79 height 11
click at [440, 358] on span "Looking to grow their businesses" at bounding box center [409, 363] width 135 height 11
click at [413, 358] on span "Looking to grow their businesses" at bounding box center [409, 363] width 135 height 11
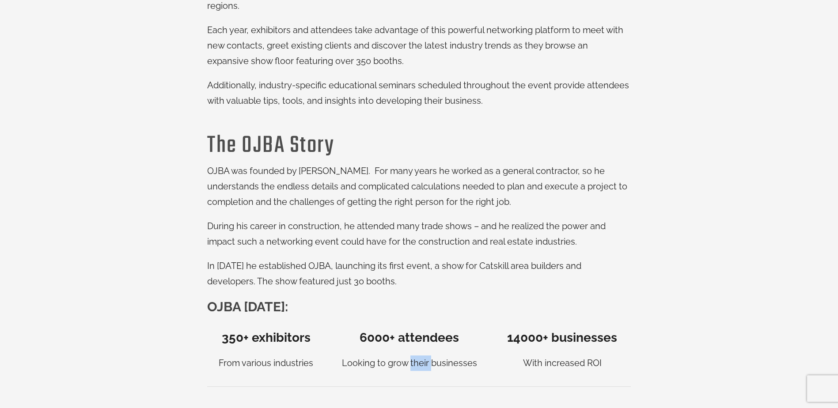
click at [413, 358] on span "Looking to grow their businesses" at bounding box center [409, 363] width 135 height 11
click at [415, 358] on span "Looking to grow their businesses" at bounding box center [409, 363] width 135 height 11
click at [271, 358] on span "From various industries" at bounding box center [266, 363] width 95 height 11
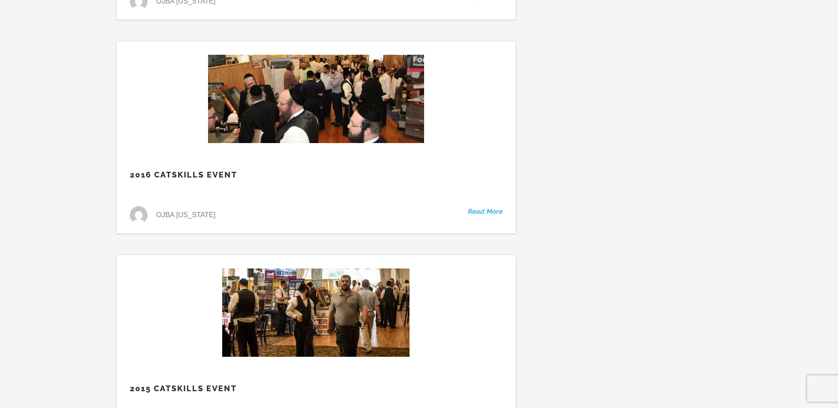
scroll to position [23792, 0]
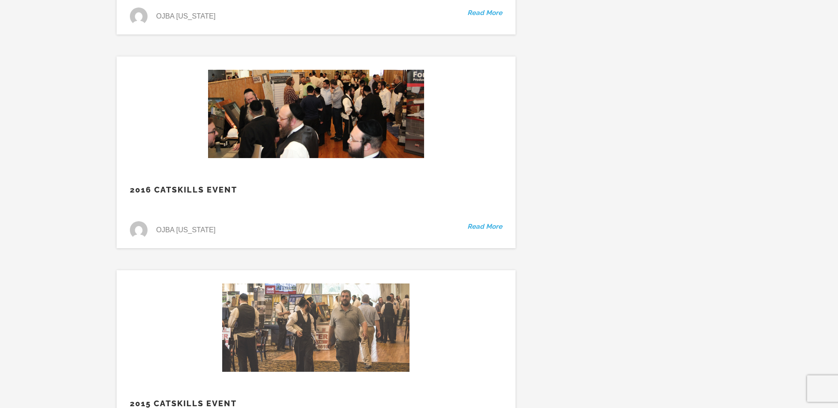
click at [361, 284] on img at bounding box center [315, 328] width 187 height 88
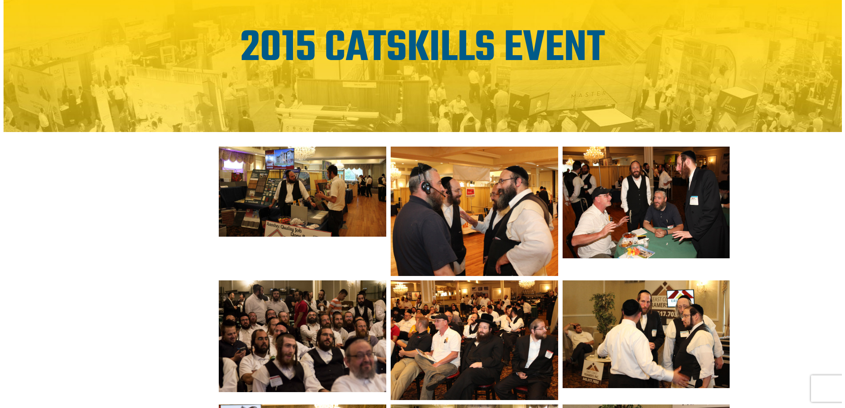
scroll to position [133, 0]
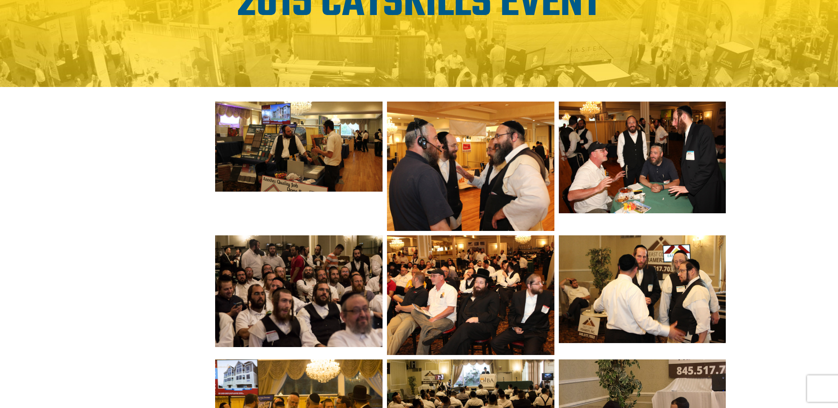
click at [315, 151] on img at bounding box center [298, 147] width 167 height 90
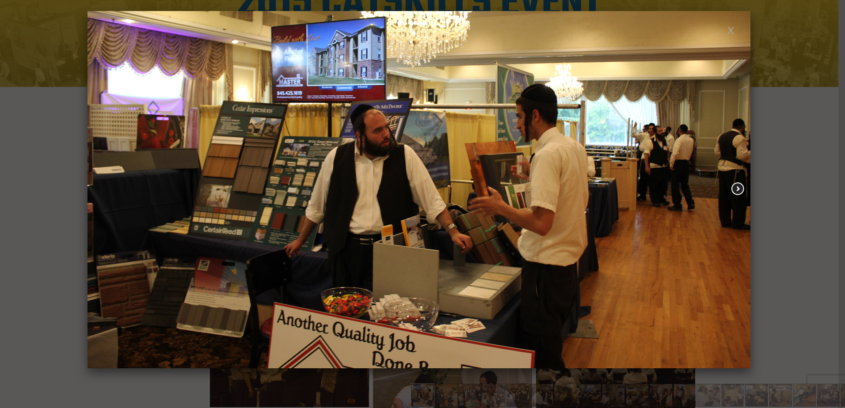
click at [737, 189] on span at bounding box center [738, 189] width 16 height 15
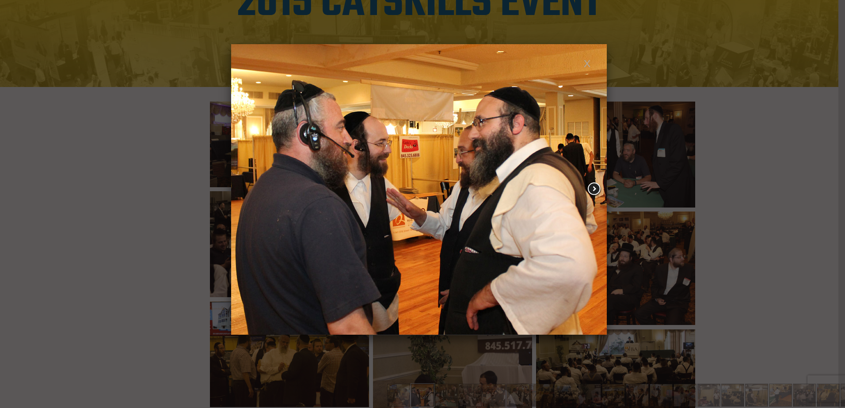
click at [594, 191] on span at bounding box center [594, 189] width 16 height 15
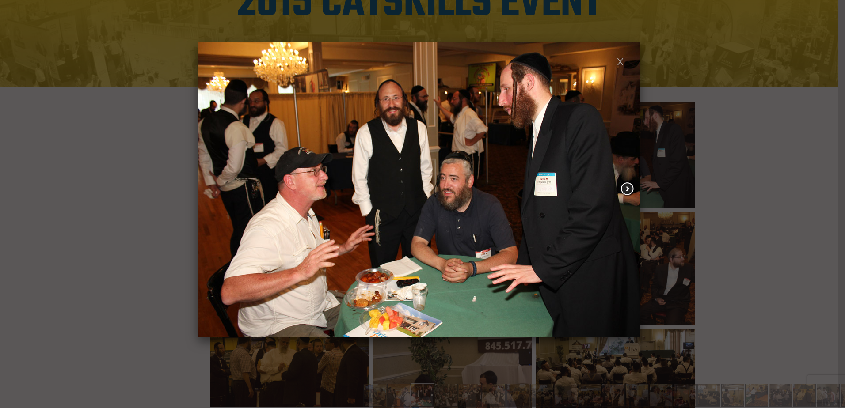
scroll to position [0, 0]
